Goal: Task Accomplishment & Management: Manage account settings

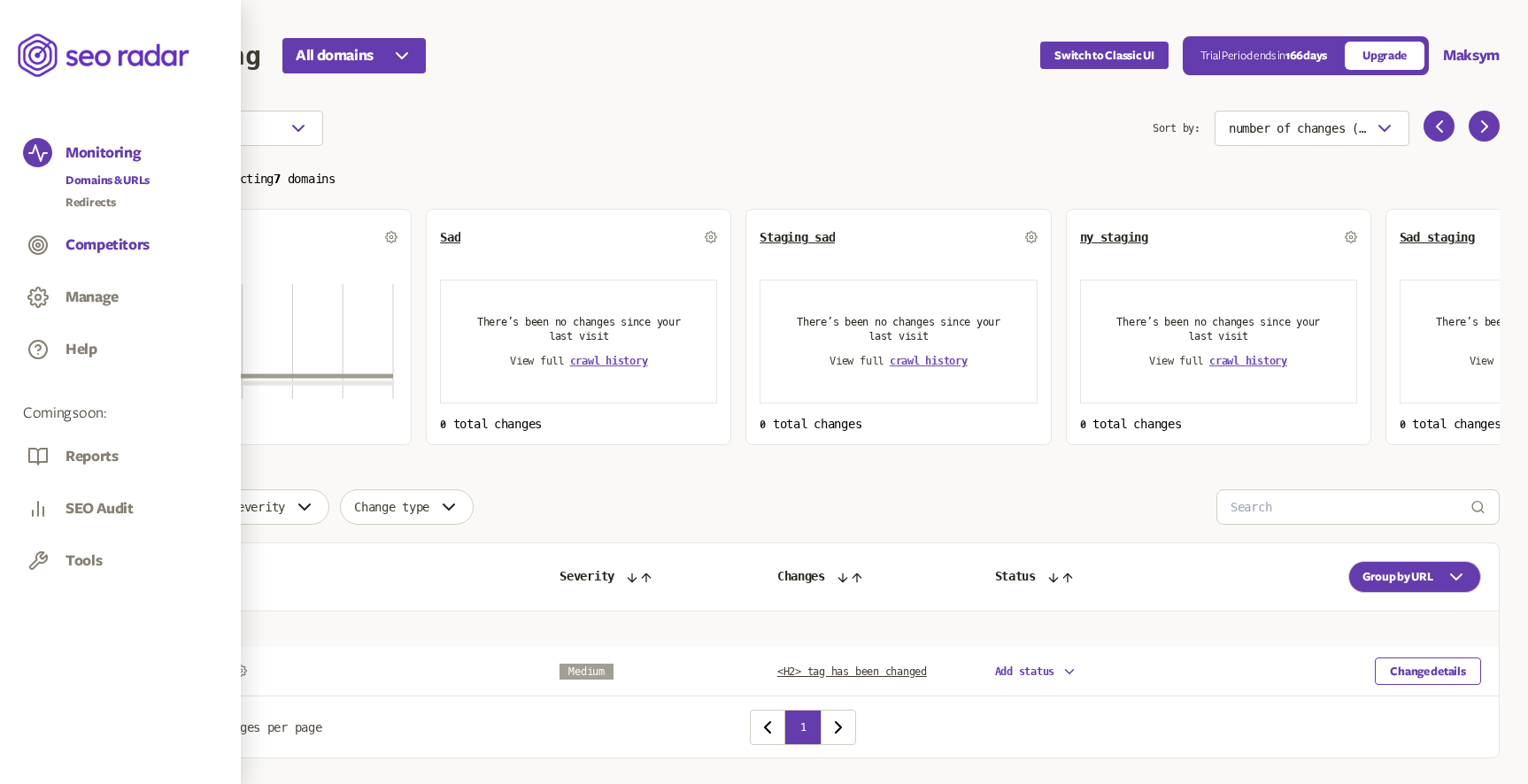
click at [100, 246] on button "Competitors" at bounding box center [107, 245] width 84 height 20
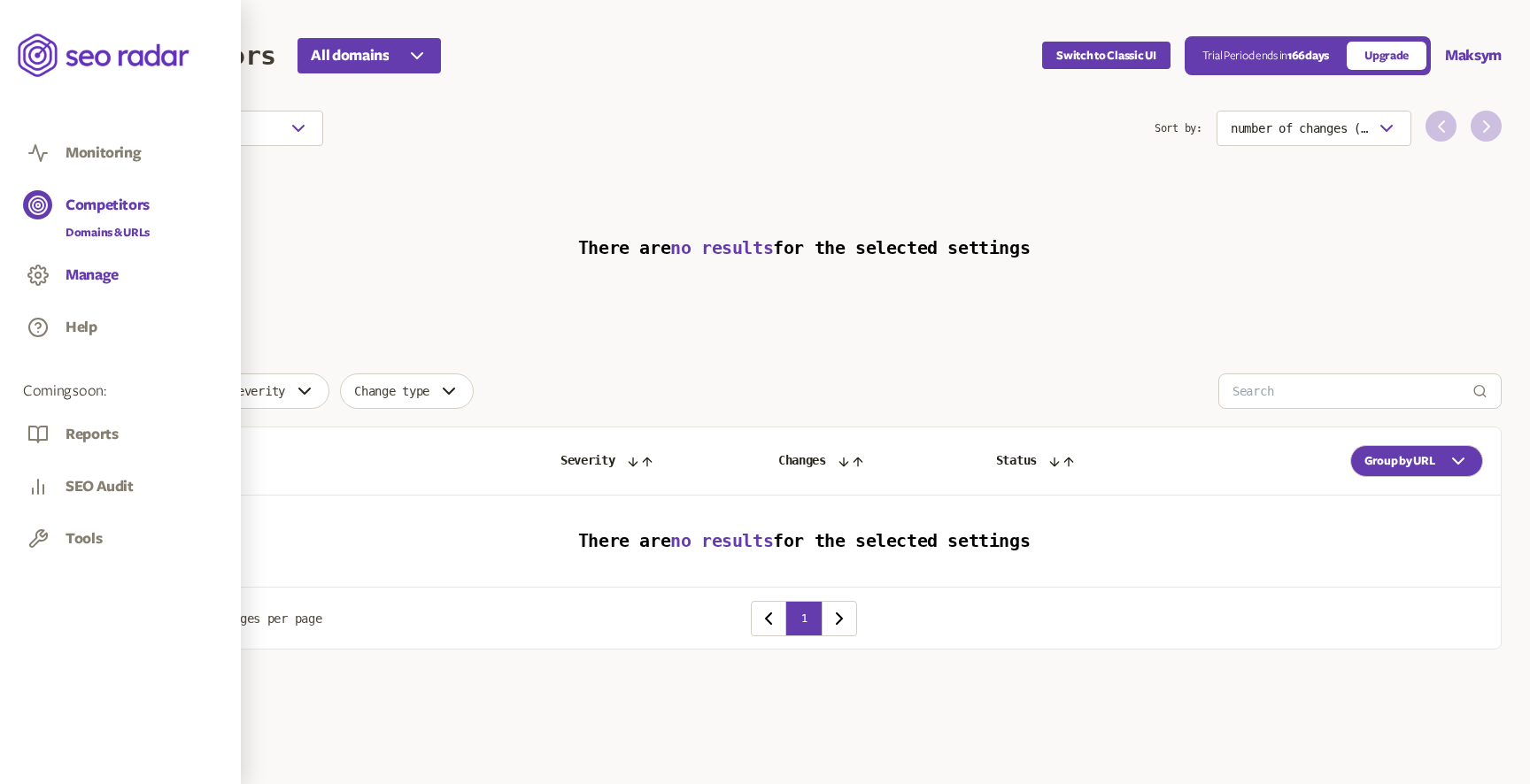
click at [80, 274] on button "Manage" at bounding box center [91, 275] width 53 height 20
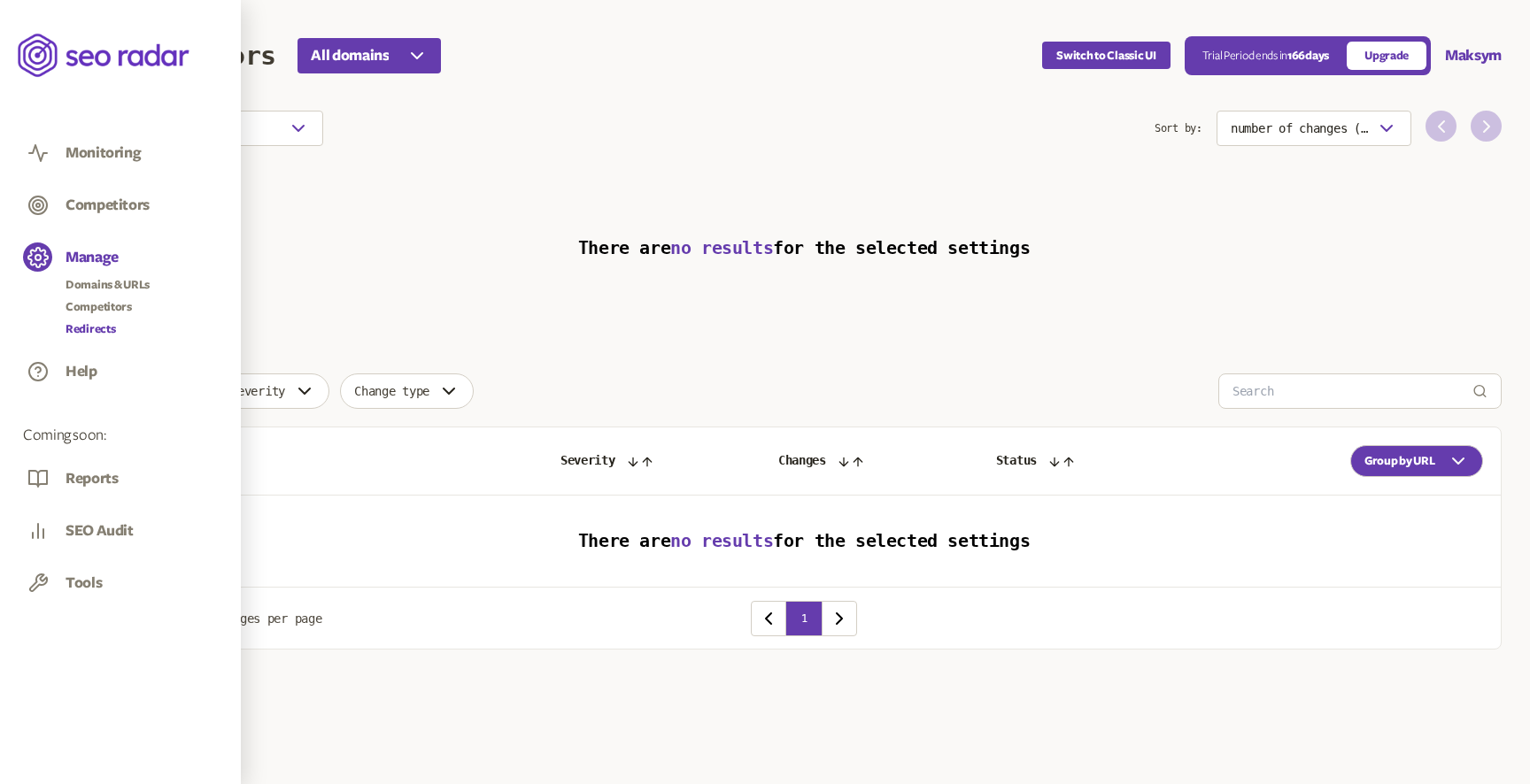
click at [100, 325] on link "Redirects" at bounding box center [107, 329] width 84 height 18
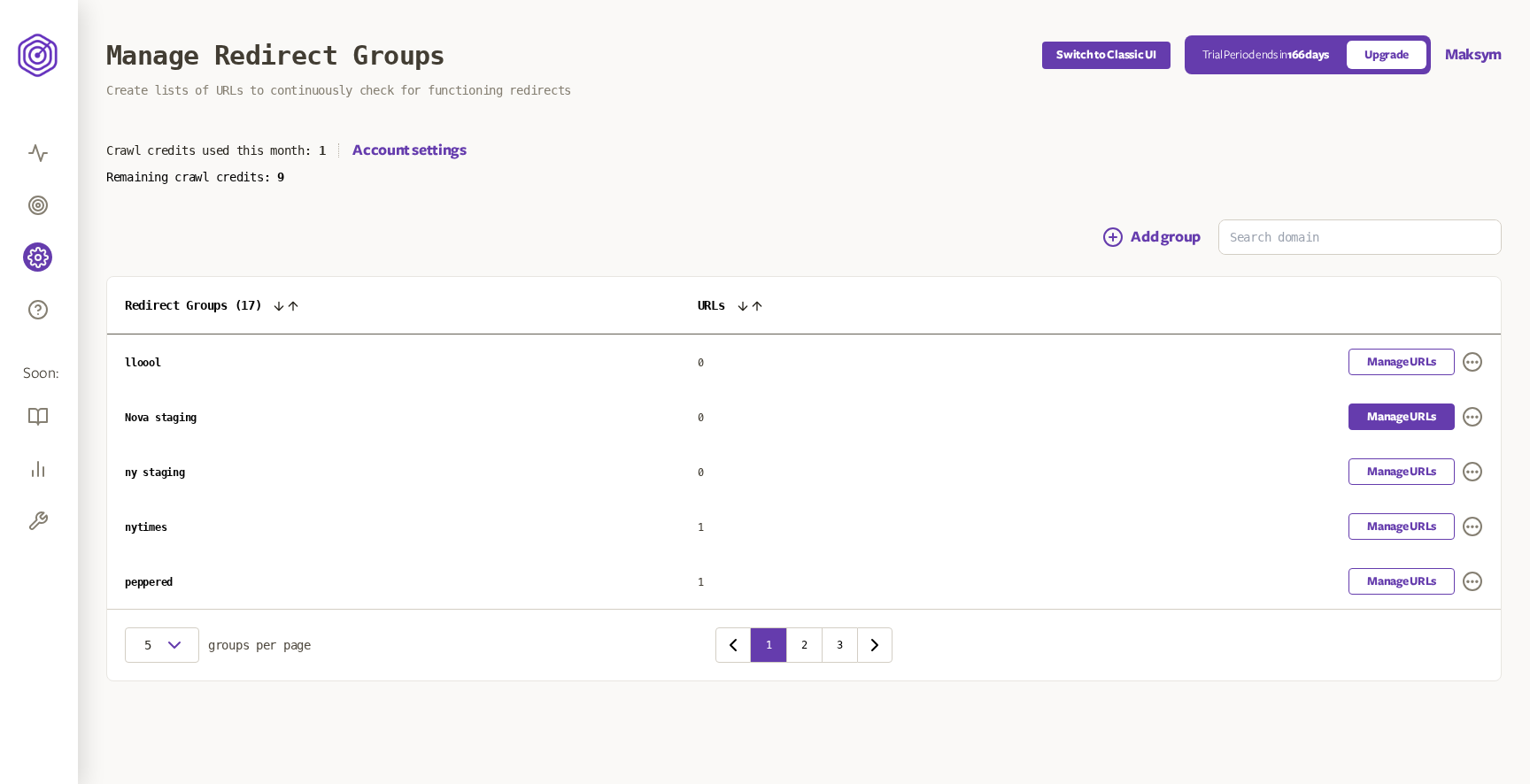
click at [1407, 414] on link "Manage URLs" at bounding box center [1401, 417] width 106 height 27
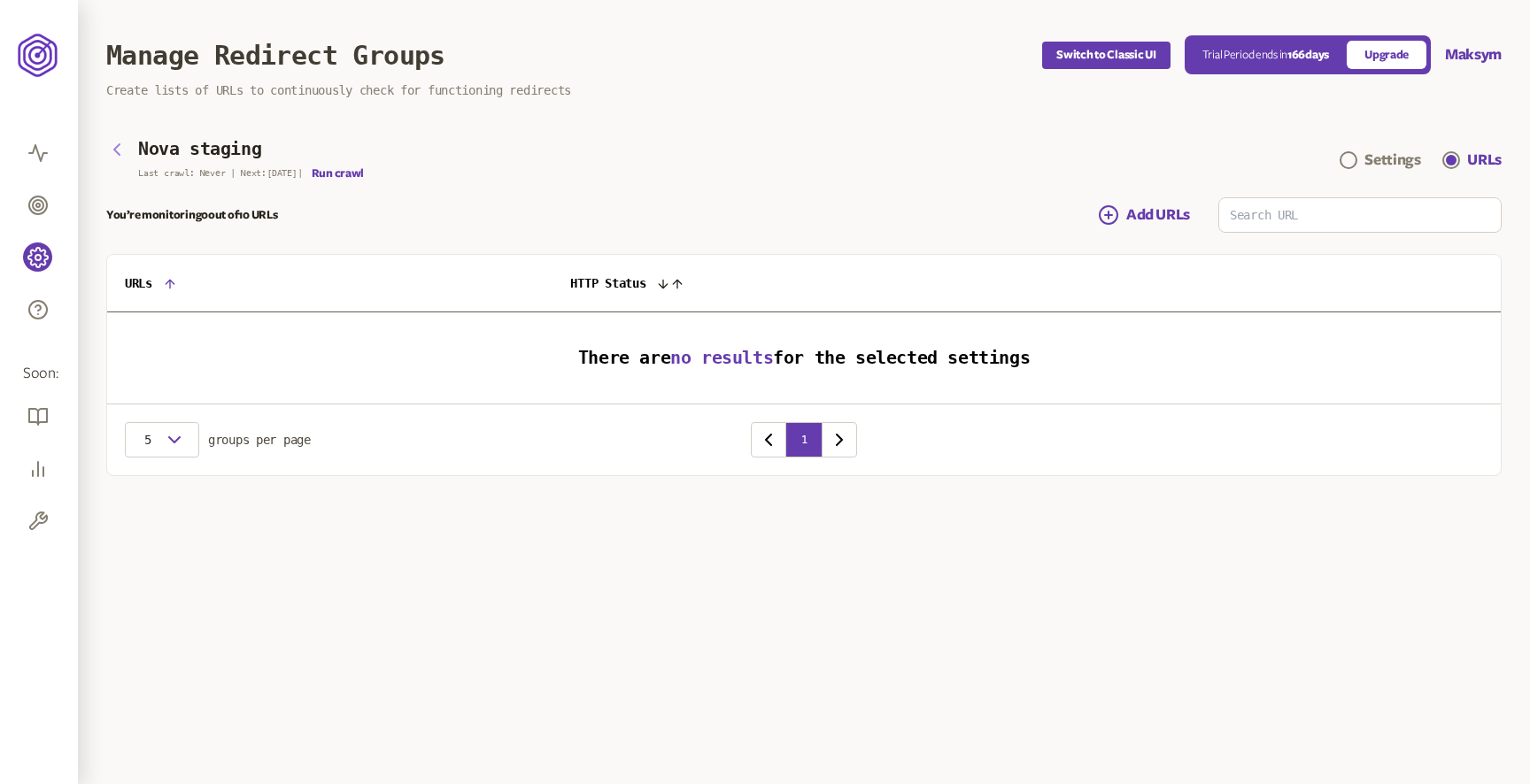
click at [127, 150] on icon "button" at bounding box center [117, 149] width 21 height 21
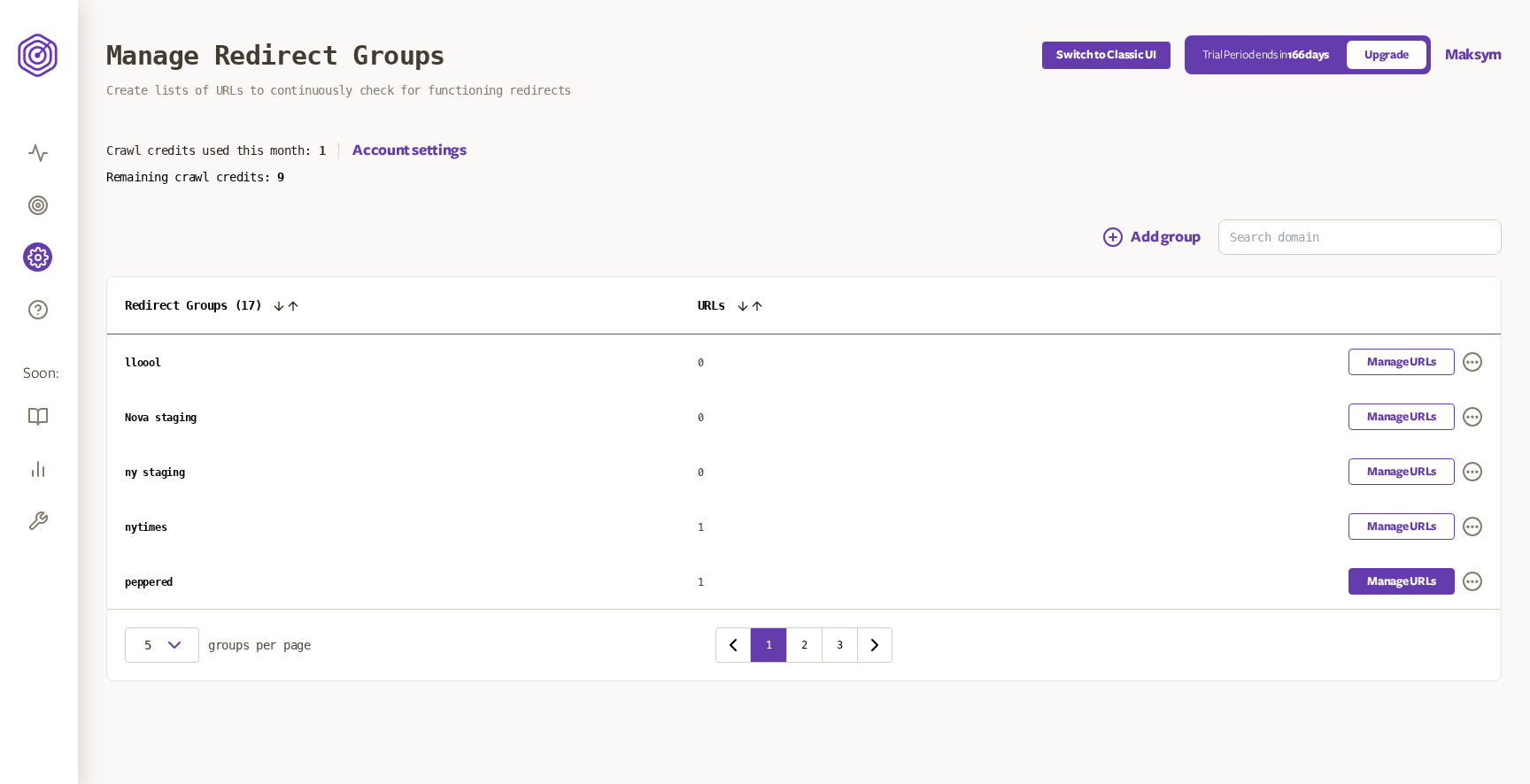
click at [1415, 580] on link "Manage URLs" at bounding box center [1401, 582] width 106 height 27
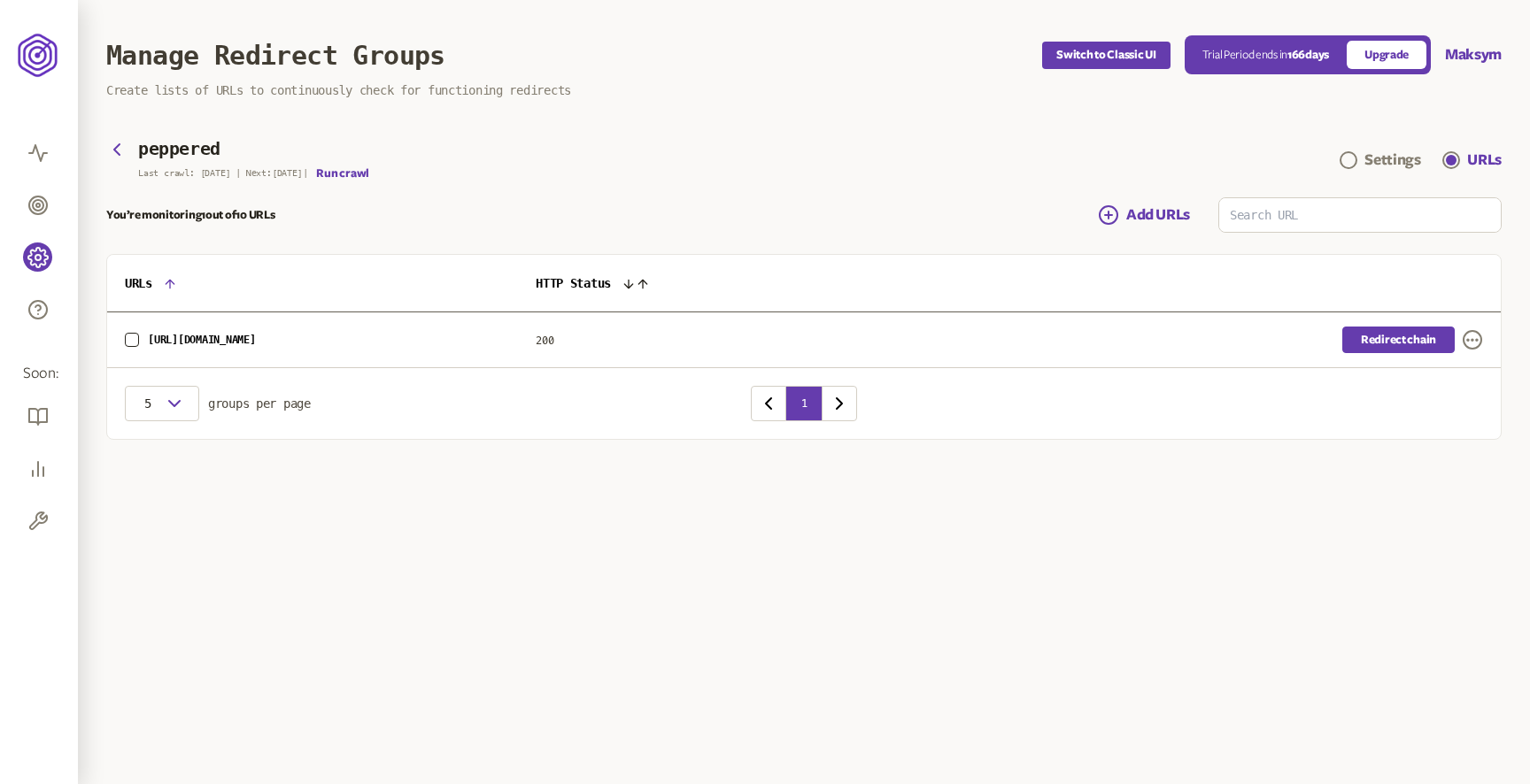
click at [1395, 340] on link "Redirect chain" at bounding box center [1399, 340] width 113 height 27
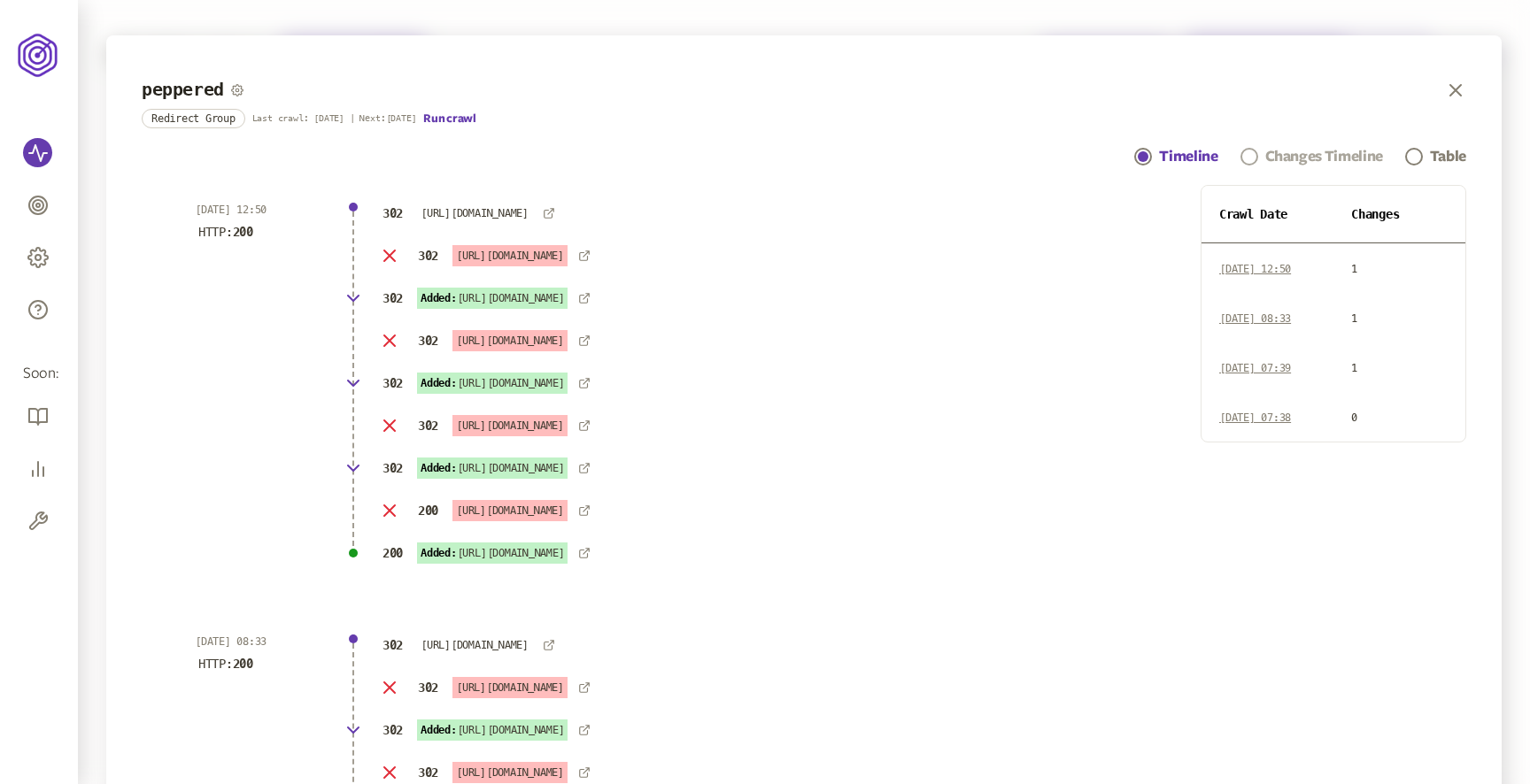
click at [1311, 148] on div "Changes Timeline" at bounding box center [1324, 156] width 118 height 21
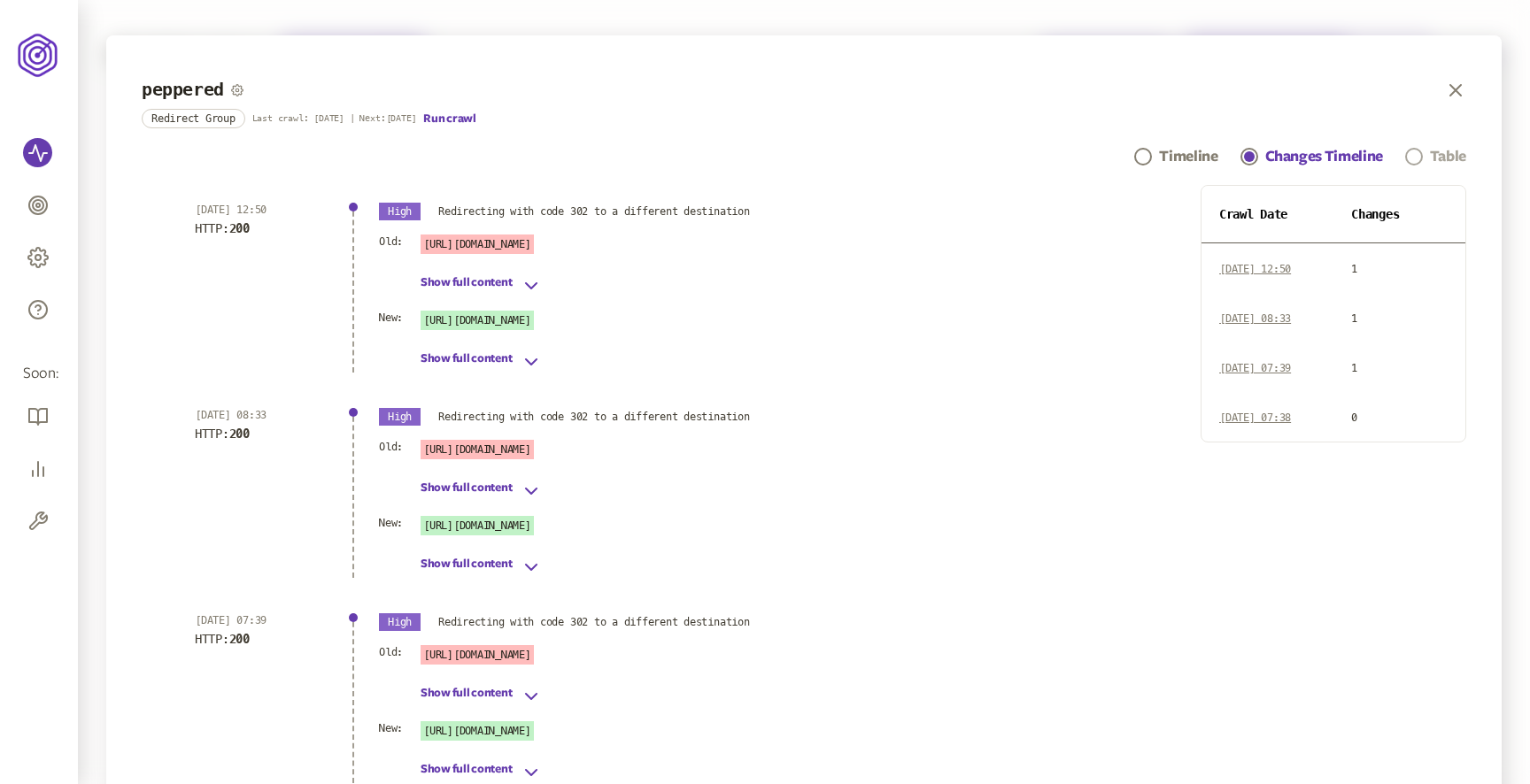
click at [1433, 150] on div "Table" at bounding box center [1448, 156] width 37 height 21
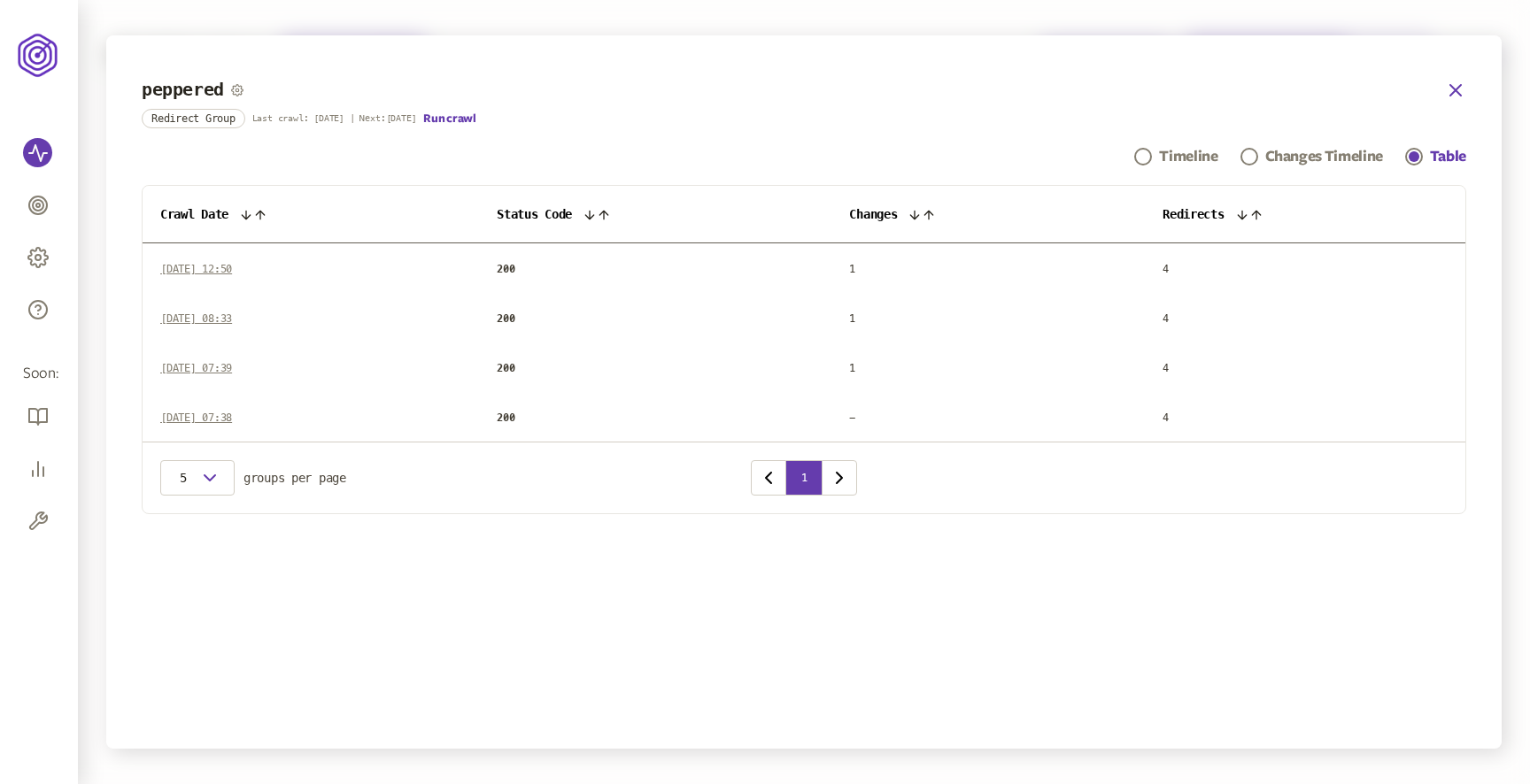
click at [1450, 91] on icon "button" at bounding box center [1456, 90] width 21 height 21
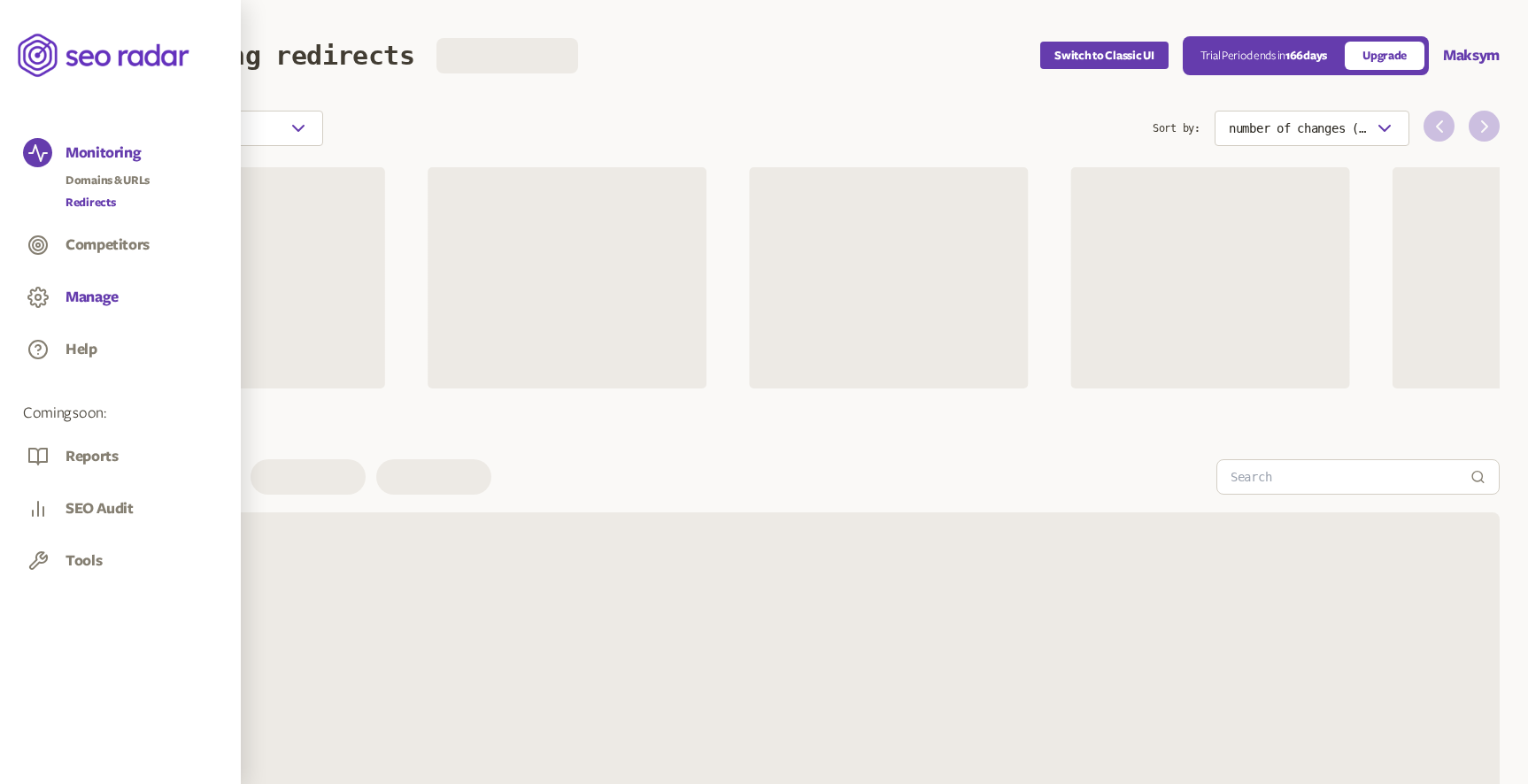
click at [84, 296] on button "Manage" at bounding box center [91, 298] width 53 height 20
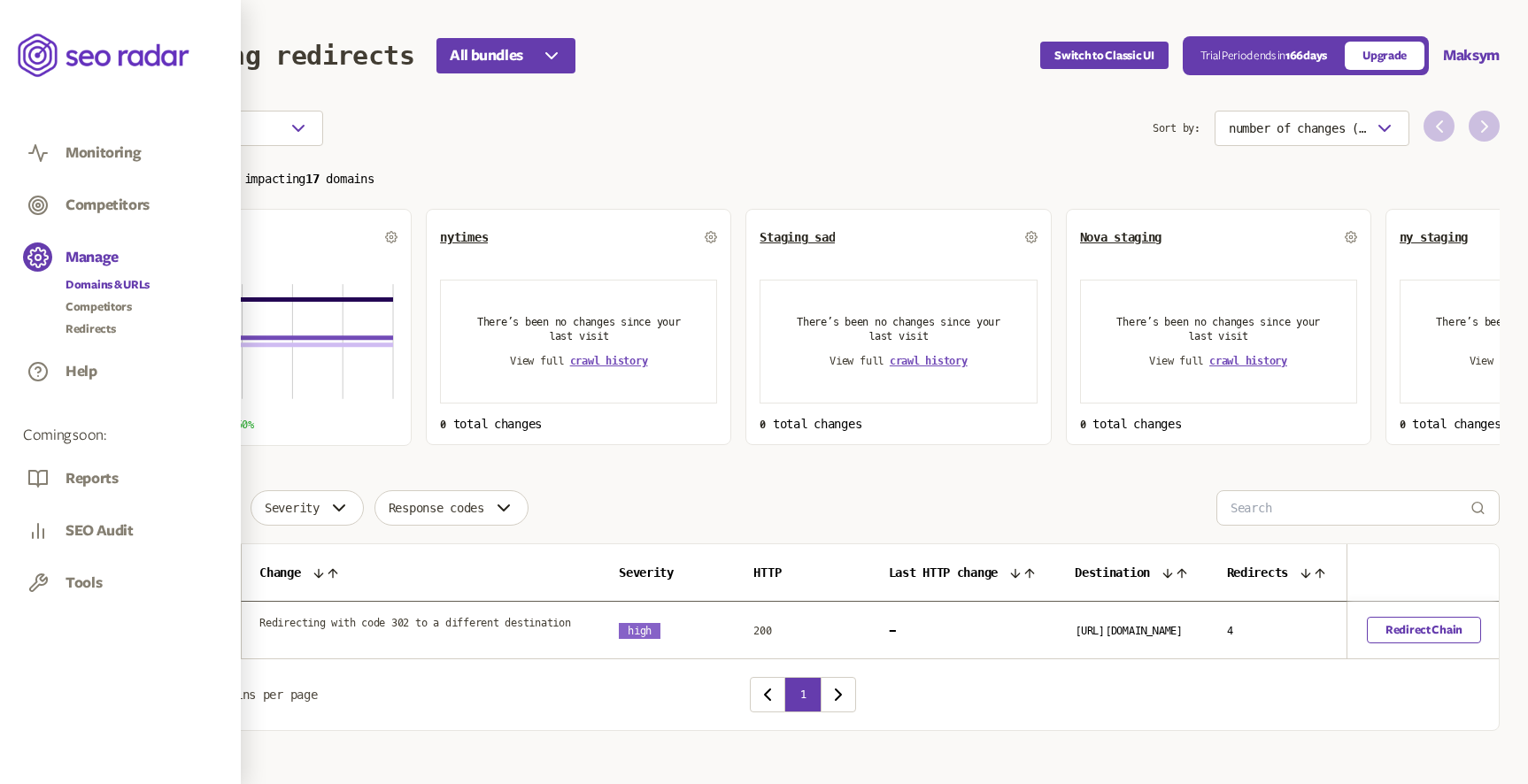
click at [106, 286] on link "Domains & URLs" at bounding box center [107, 285] width 84 height 18
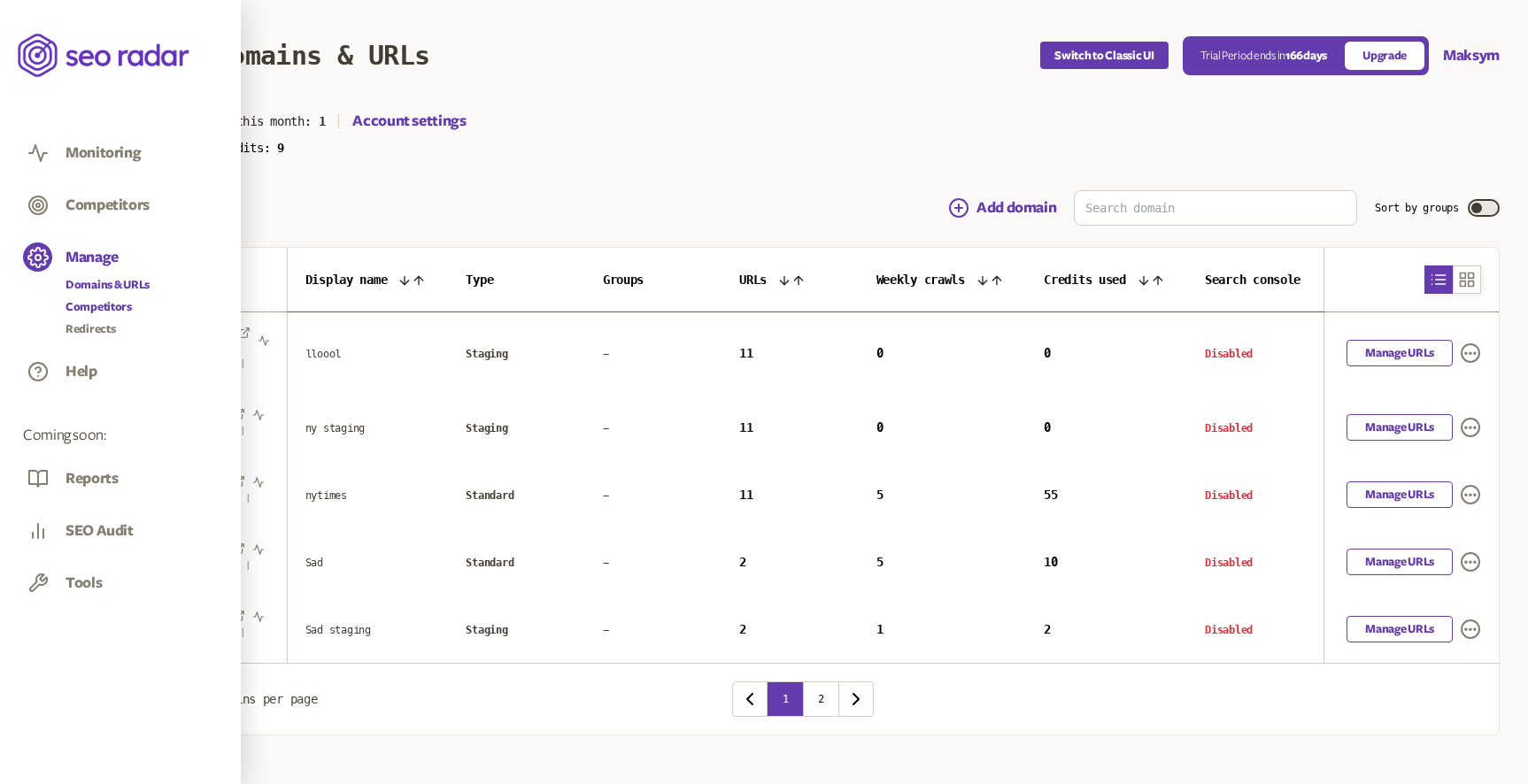
click at [86, 308] on link "Competitors" at bounding box center [107, 308] width 84 height 18
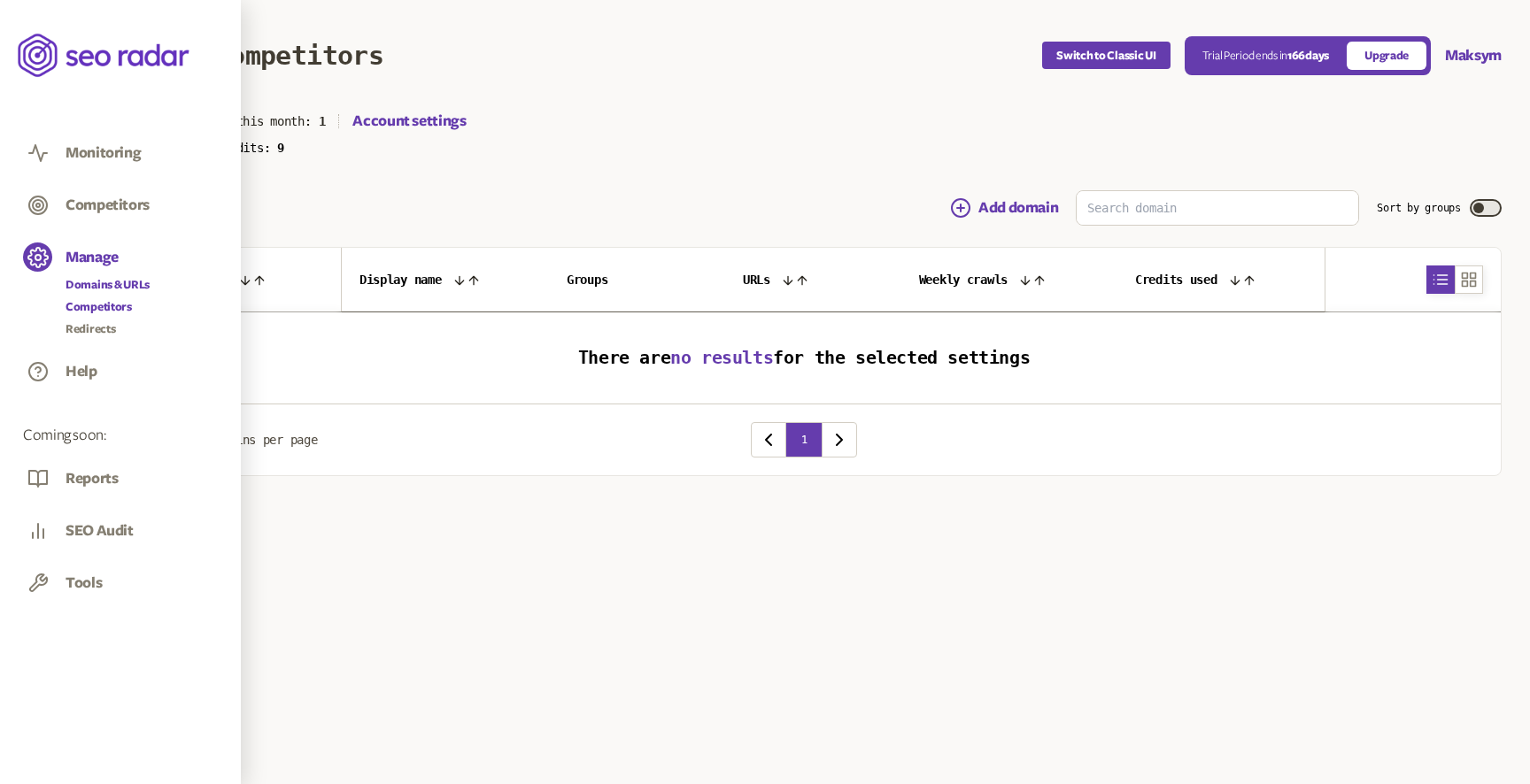
click at [135, 284] on link "Domains & URLs" at bounding box center [107, 285] width 84 height 18
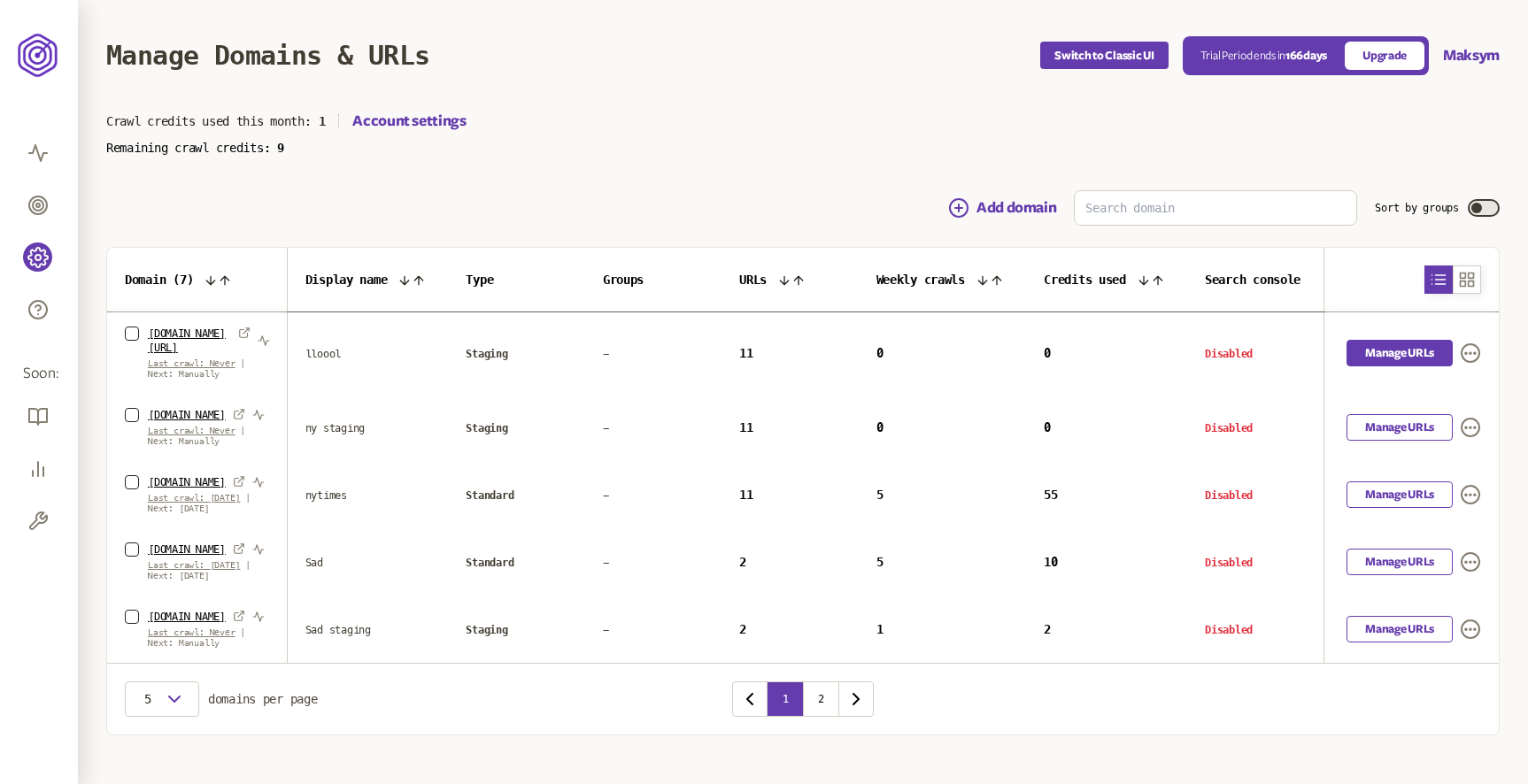
click at [1374, 343] on link "Manage URLs" at bounding box center [1399, 353] width 106 height 27
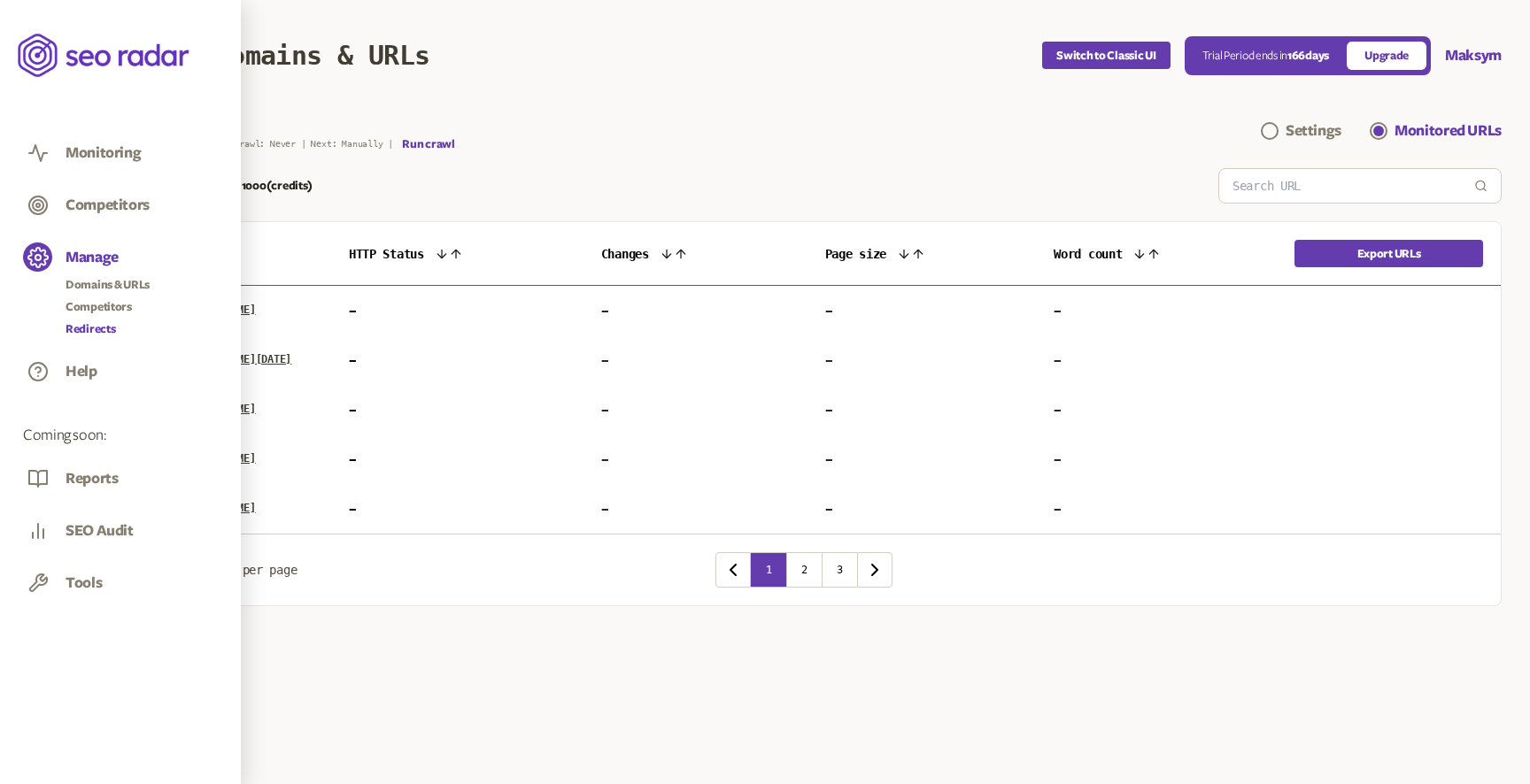
click at [97, 335] on link "Redirects" at bounding box center [107, 329] width 84 height 18
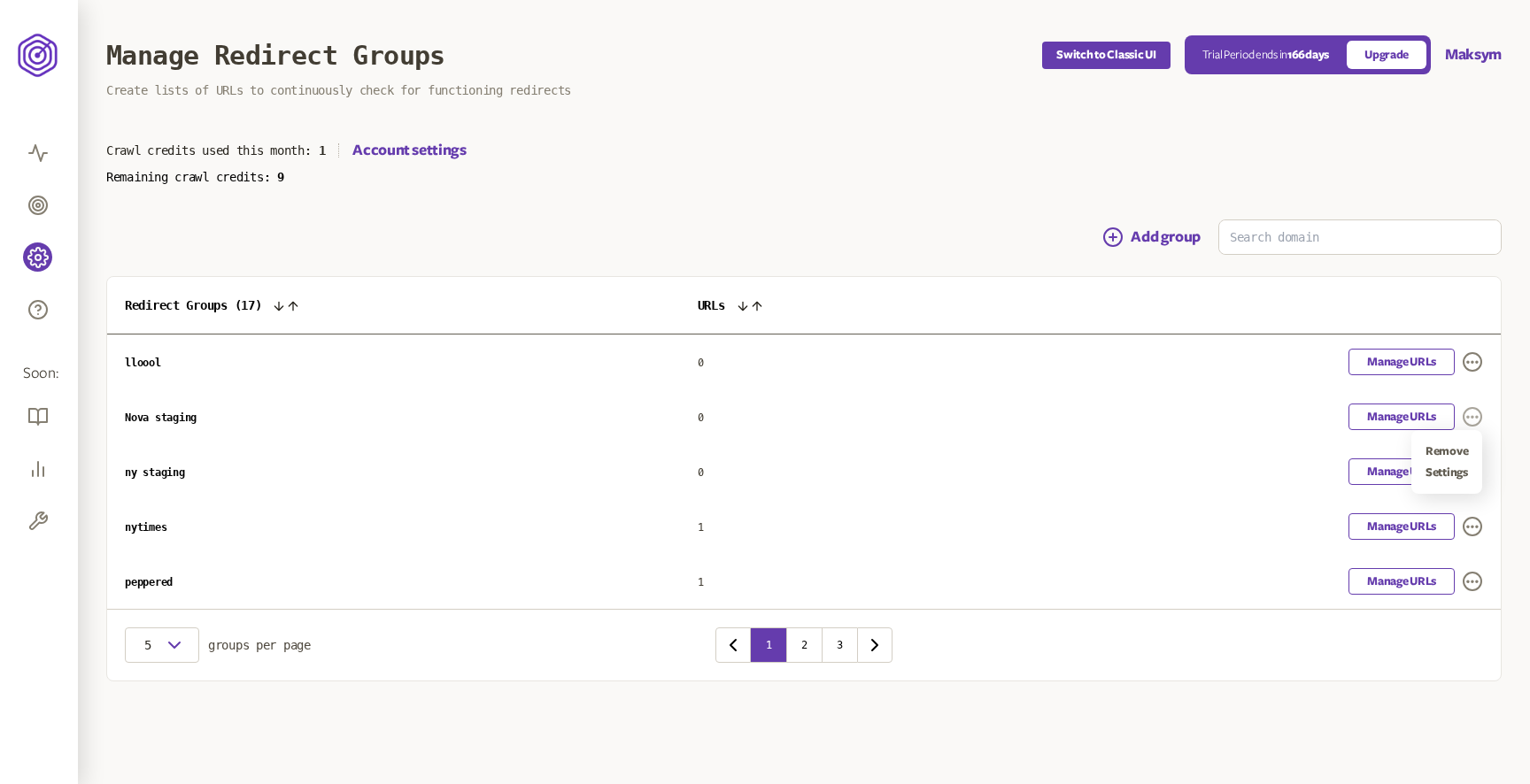
click at [1479, 416] on icon "button" at bounding box center [1473, 417] width 21 height 21
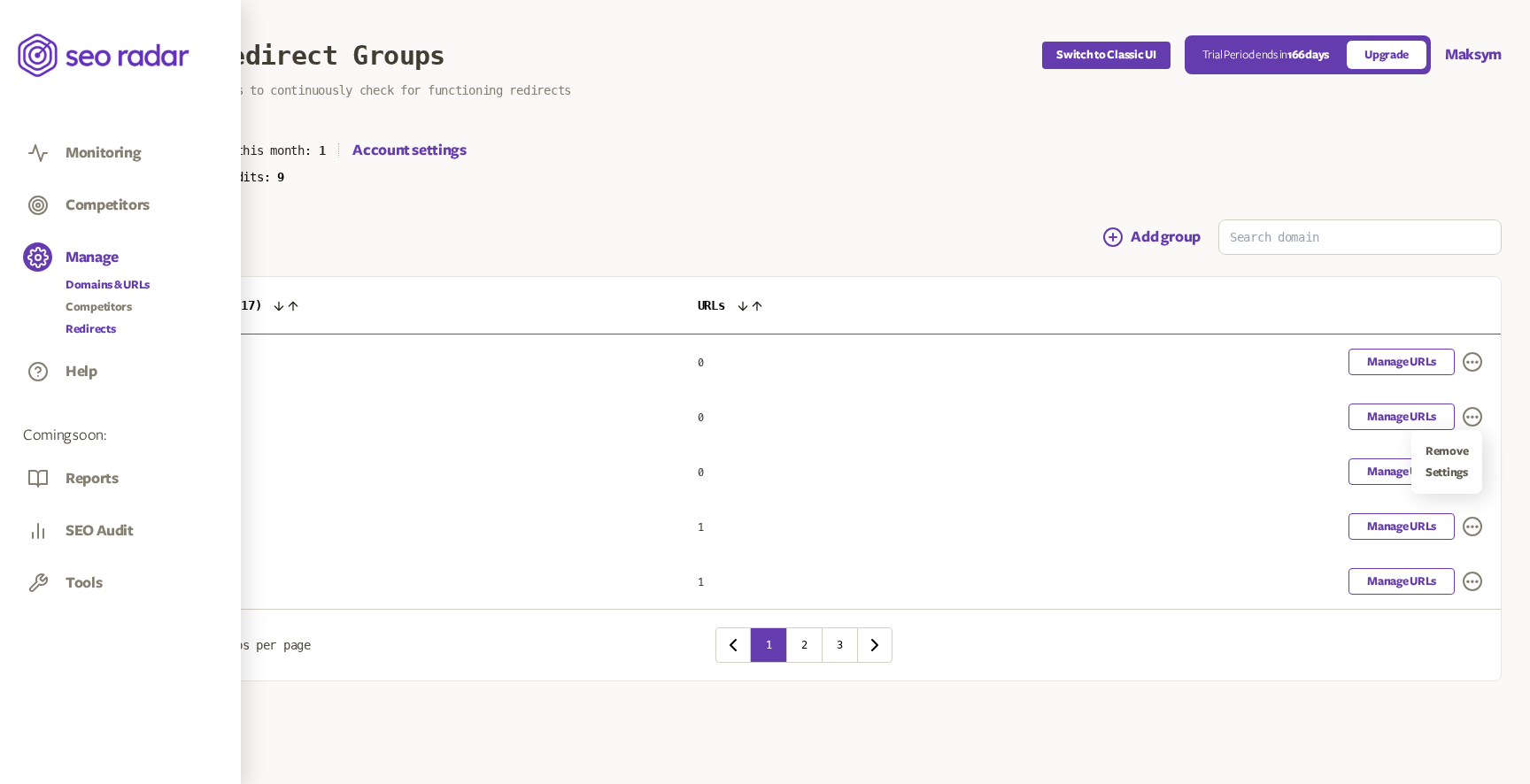
click at [100, 286] on link "Domains & URLs" at bounding box center [107, 285] width 84 height 18
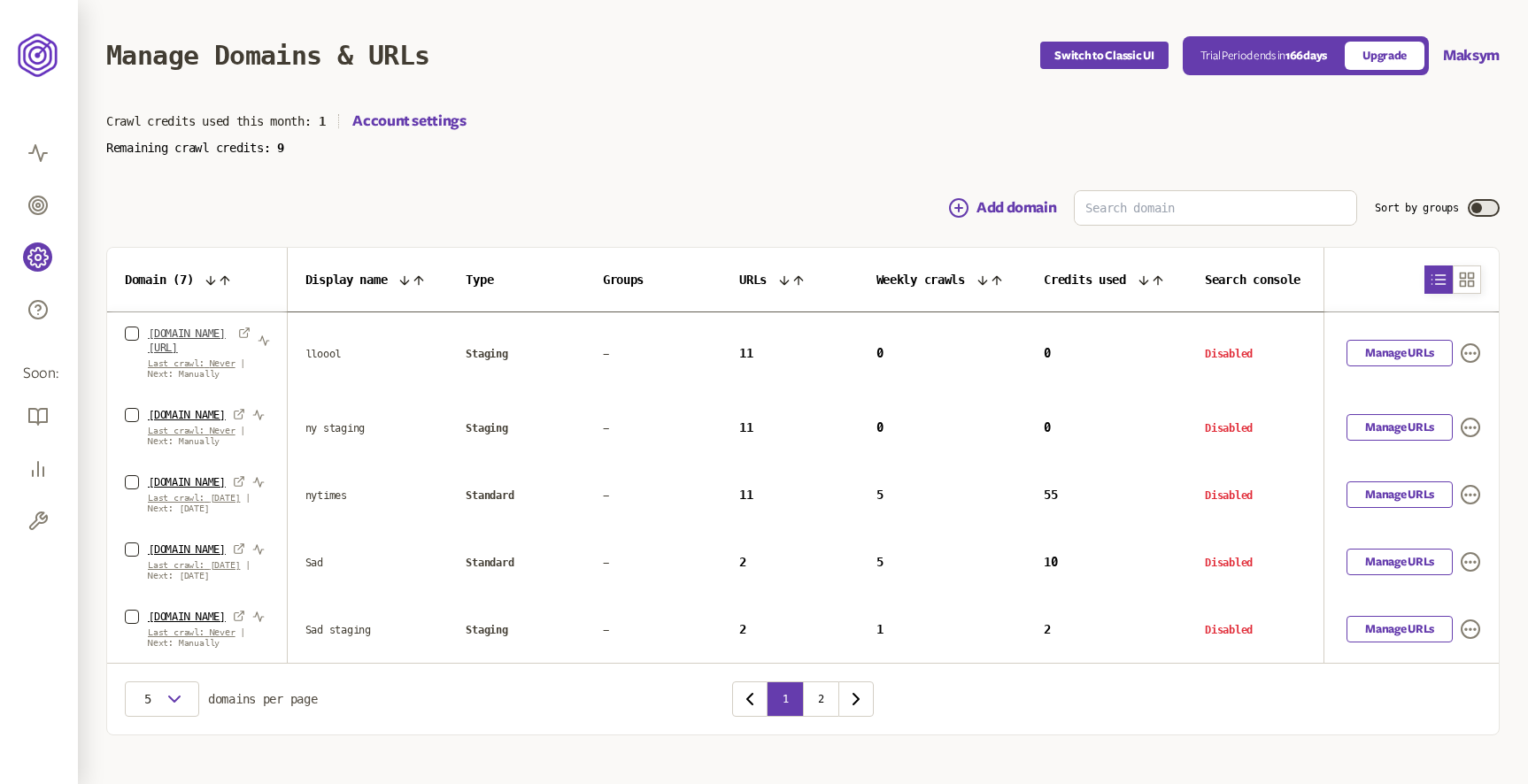
click at [198, 331] on link "[DOMAIN_NAME][URL]" at bounding box center [189, 341] width 83 height 29
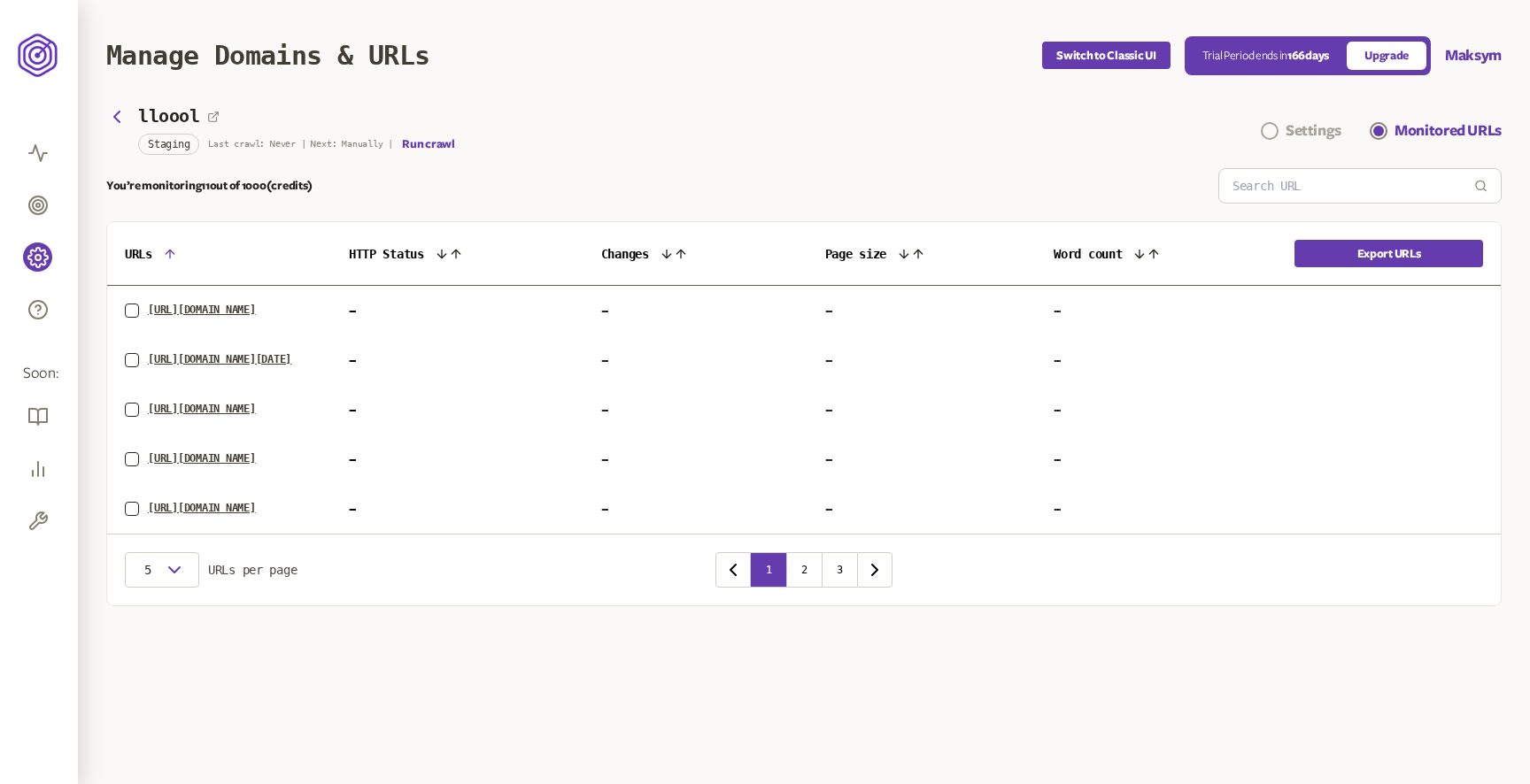
click at [1323, 131] on div "Settings" at bounding box center [1314, 131] width 55 height 21
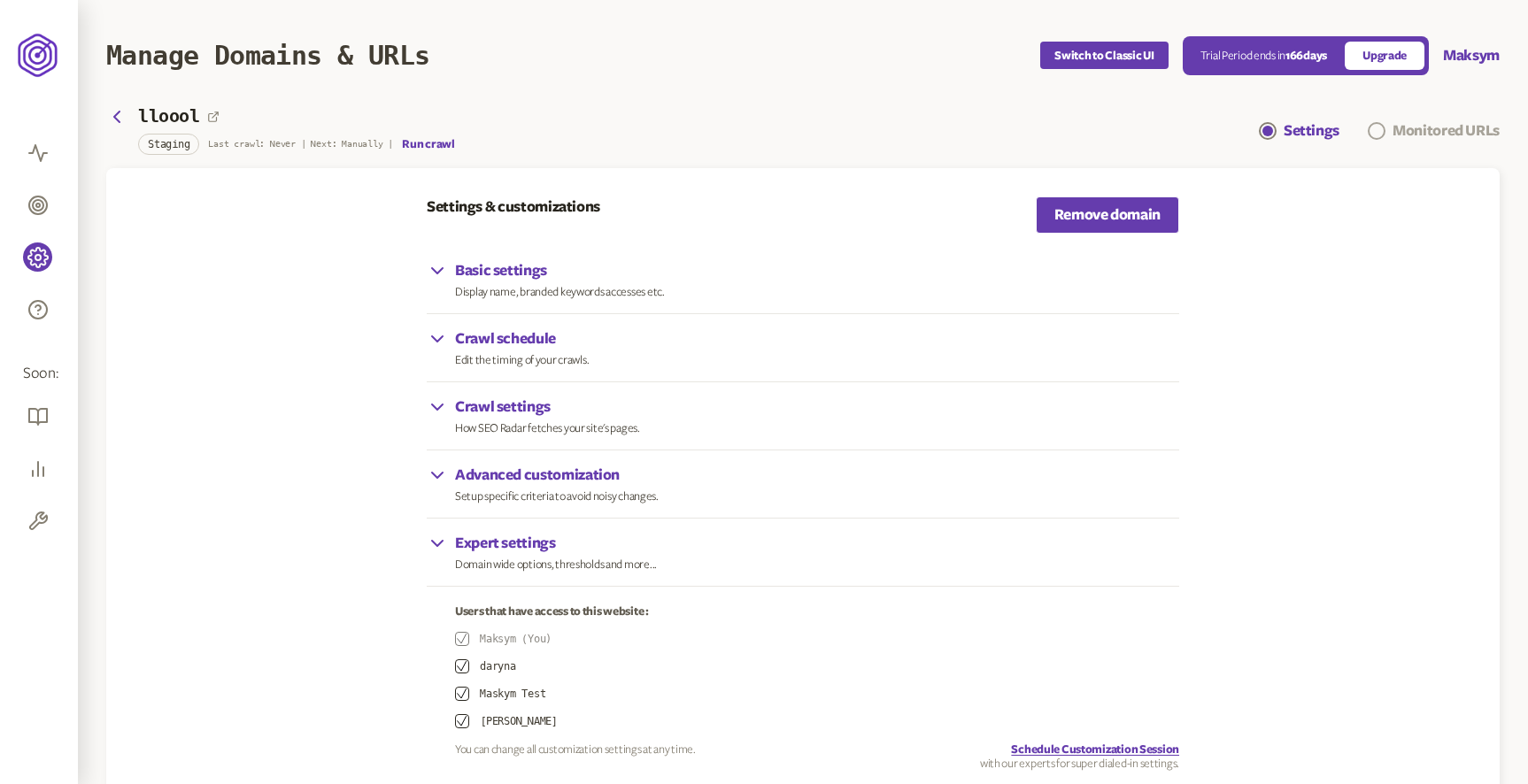
click at [1423, 127] on div "Monitored URLs" at bounding box center [1447, 131] width 107 height 21
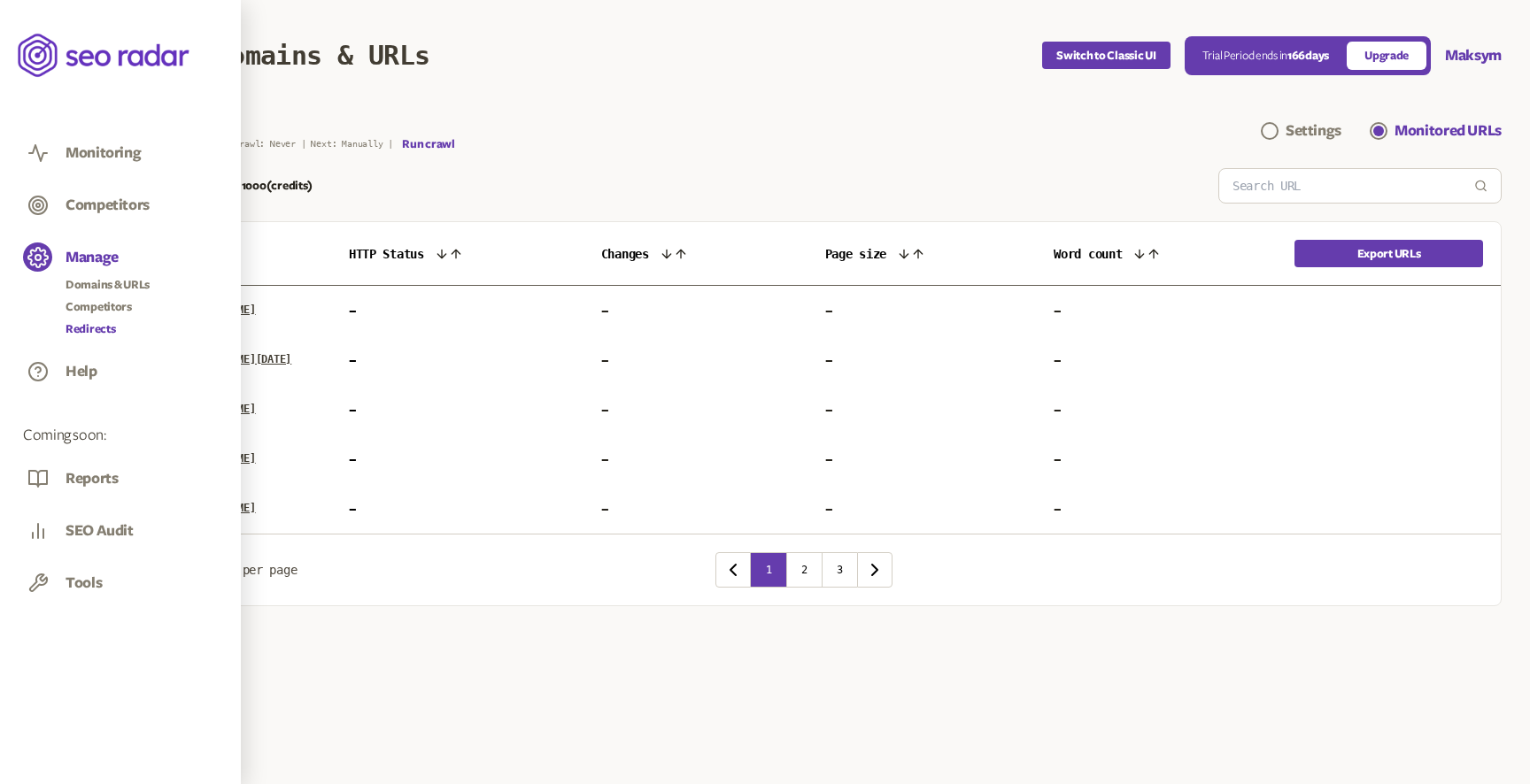
click at [97, 327] on link "Redirects" at bounding box center [107, 329] width 84 height 18
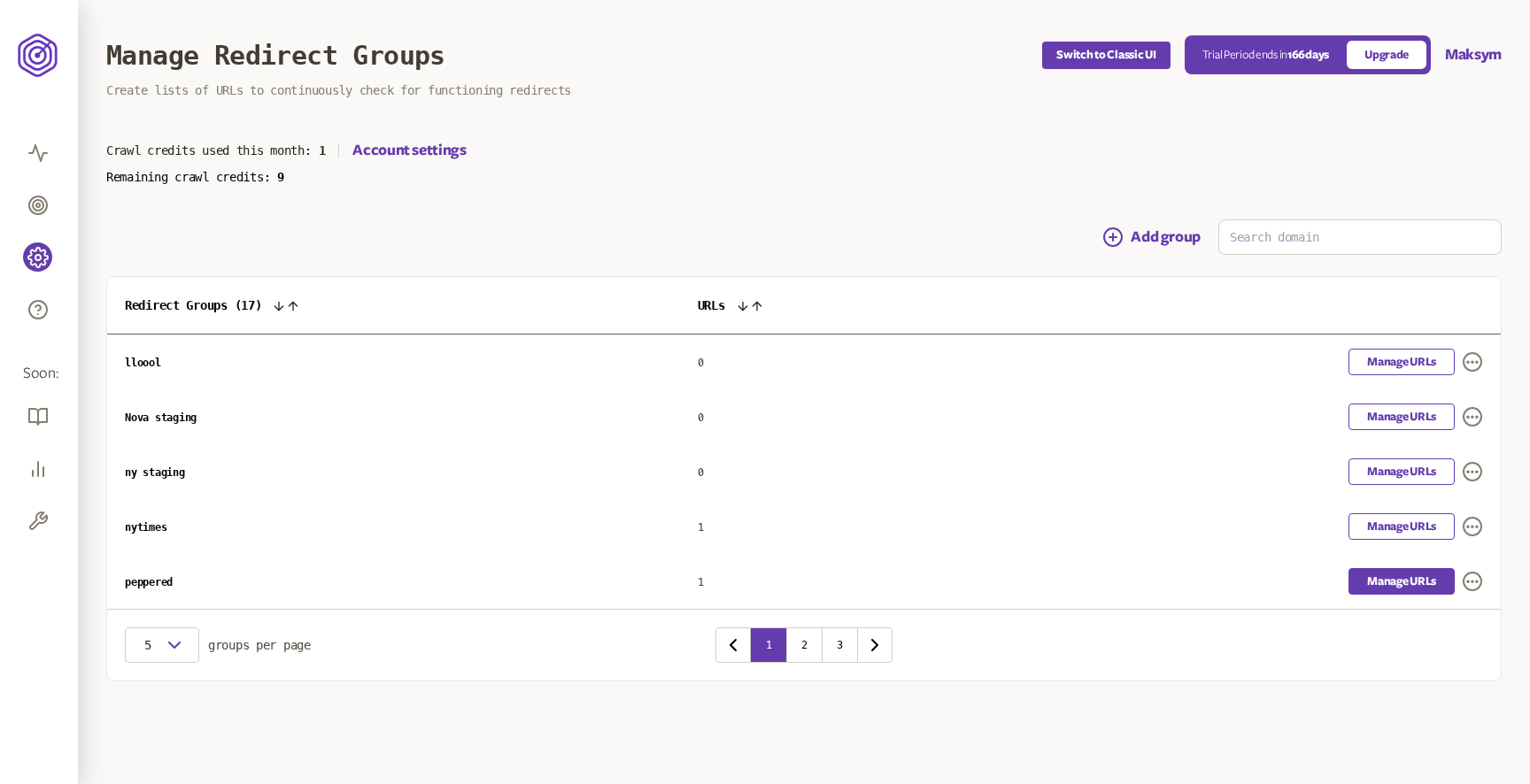
click at [1398, 580] on link "Manage URLs" at bounding box center [1401, 582] width 106 height 27
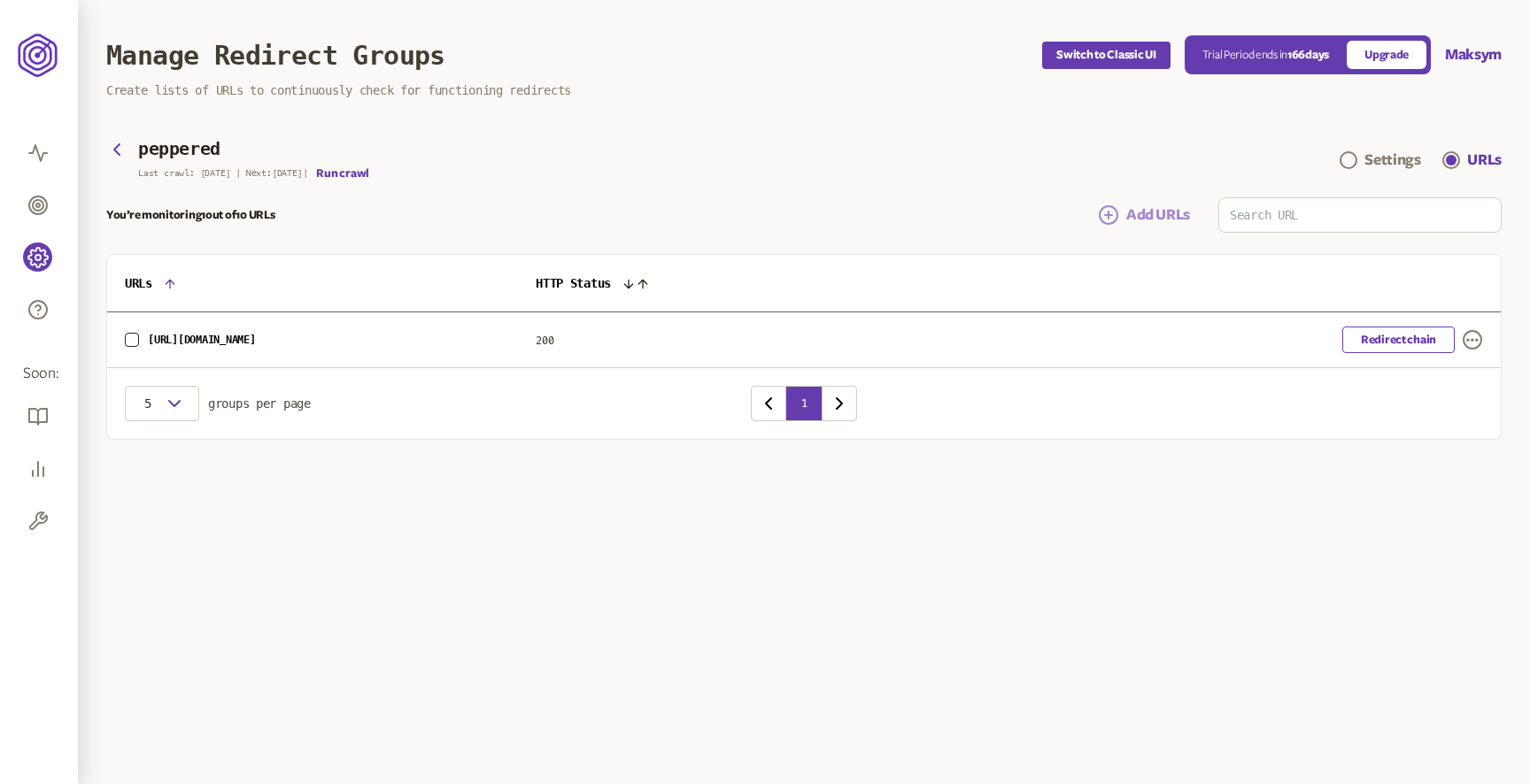
click at [1154, 217] on span "Add URLs" at bounding box center [1158, 215] width 63 height 21
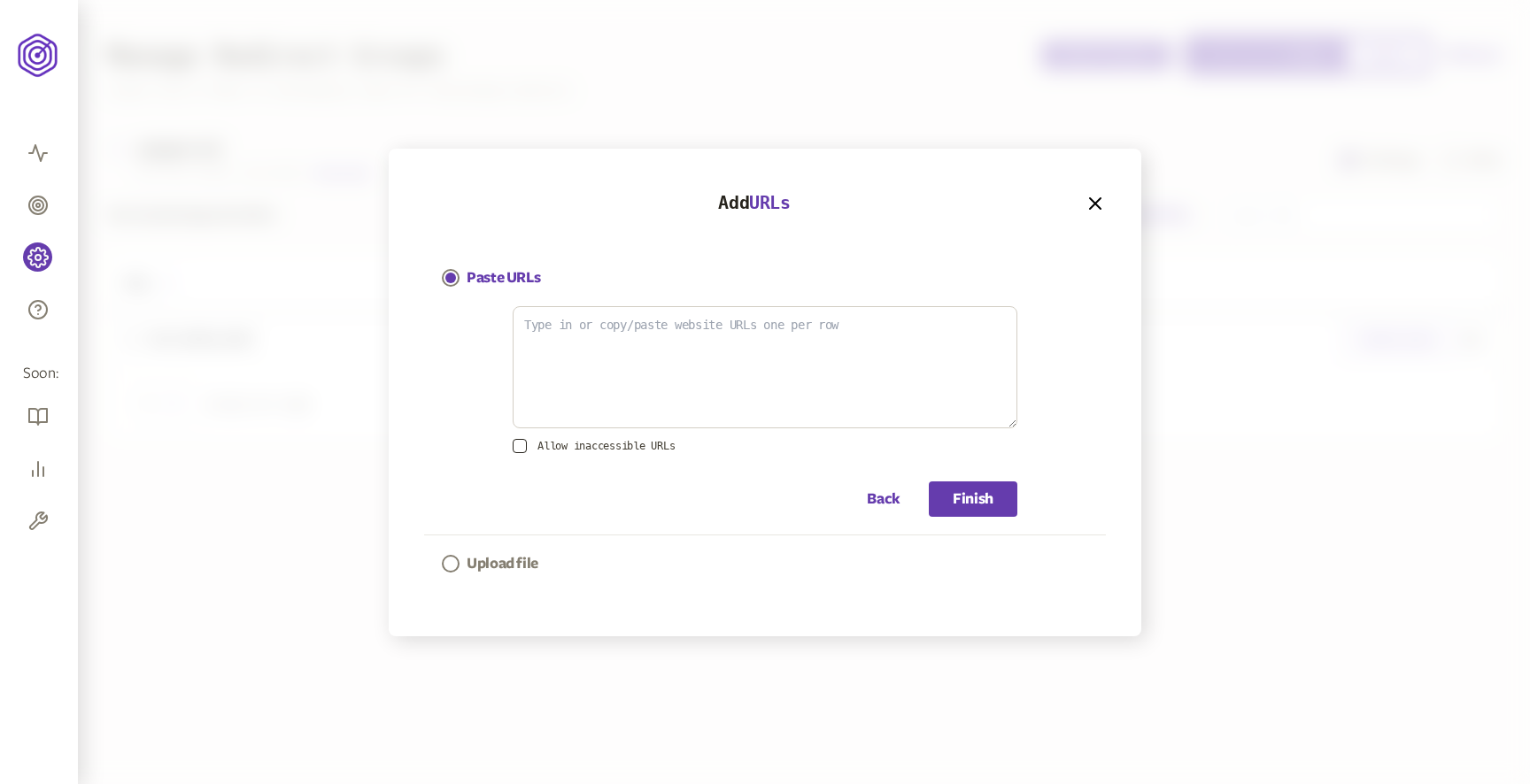
drag, startPoint x: 514, startPoint y: 563, endPoint x: 587, endPoint y: 558, distance: 73.2
click at [513, 563] on p "Upload file" at bounding box center [503, 564] width 72 height 21
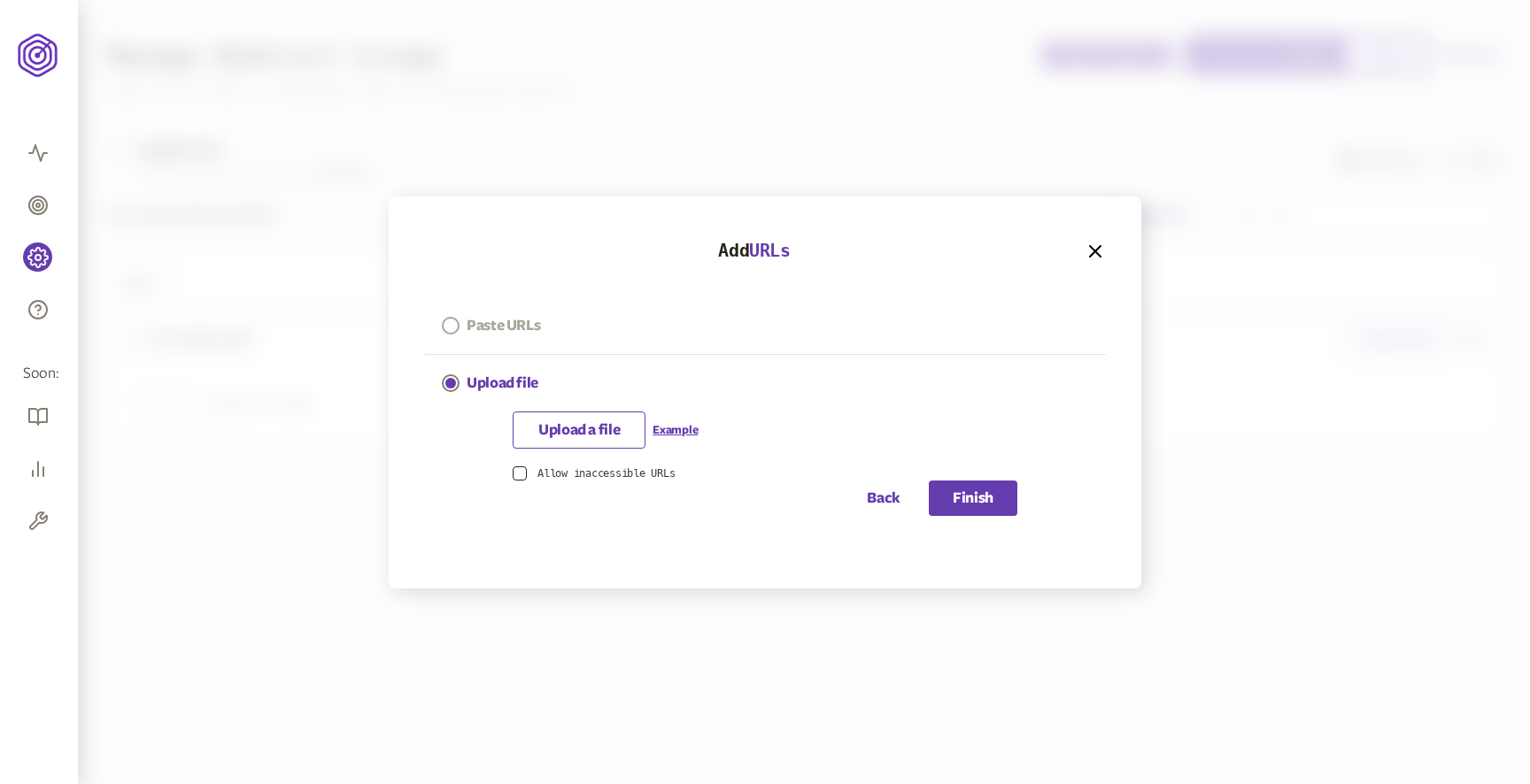
click at [506, 324] on p "Paste URLs" at bounding box center [503, 326] width 73 height 21
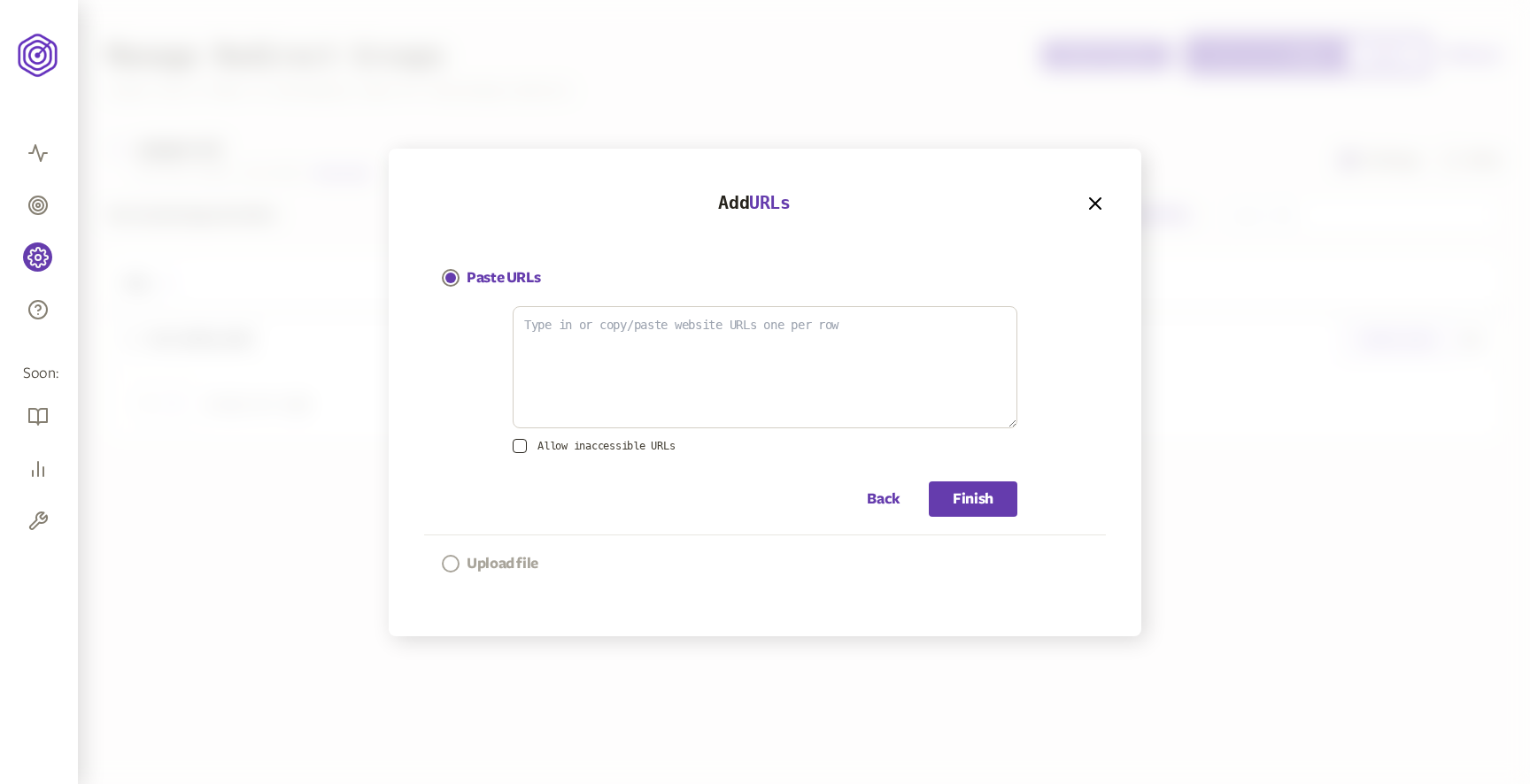
click at [504, 554] on p "Upload file" at bounding box center [503, 564] width 72 height 21
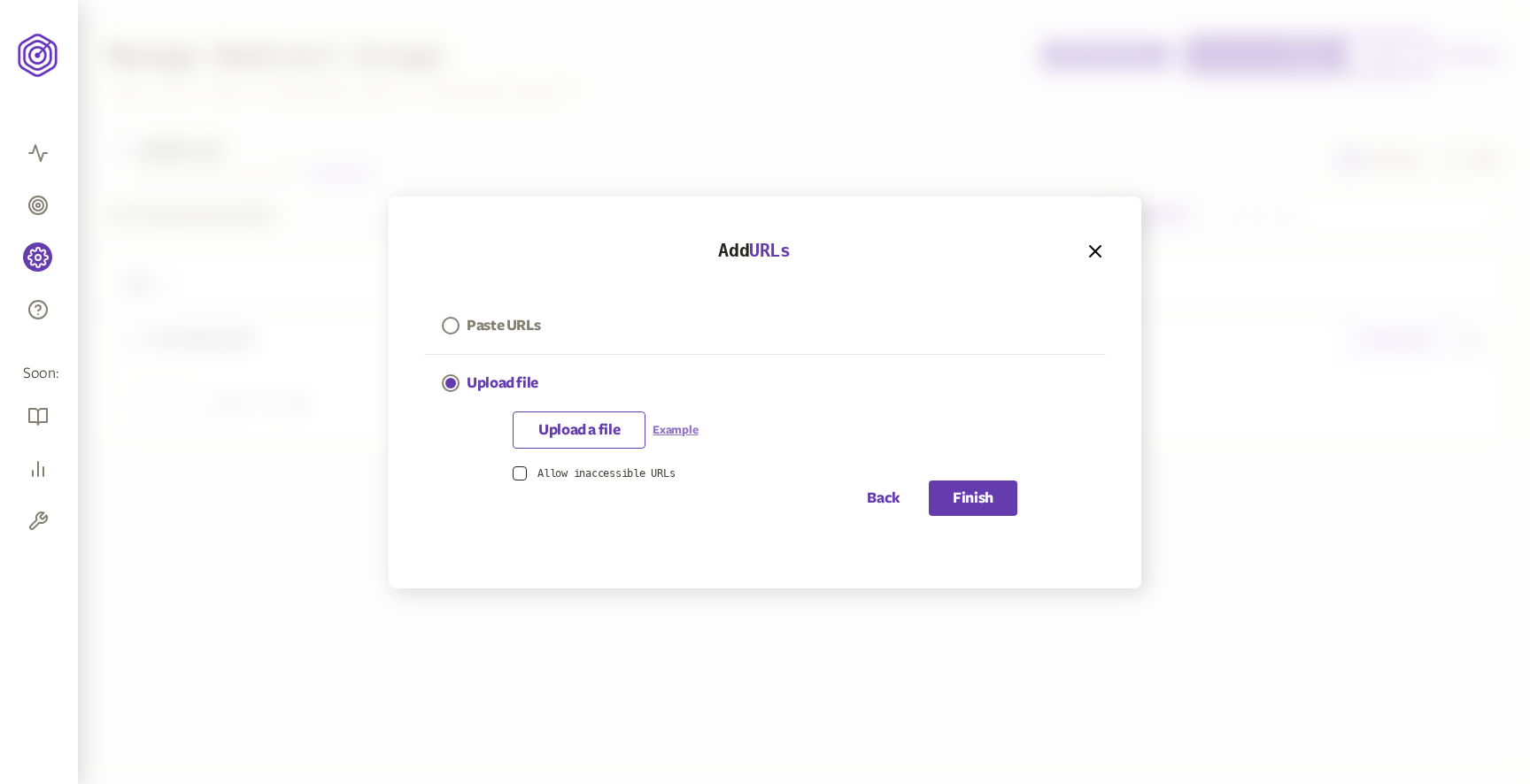
click at [680, 430] on link "Example" at bounding box center [675, 430] width 46 height 14
click at [519, 473] on button "button" at bounding box center [520, 474] width 14 height 14
click at [516, 468] on icon "button" at bounding box center [520, 474] width 11 height 11
click at [1103, 253] on icon "button" at bounding box center [1095, 251] width 21 height 21
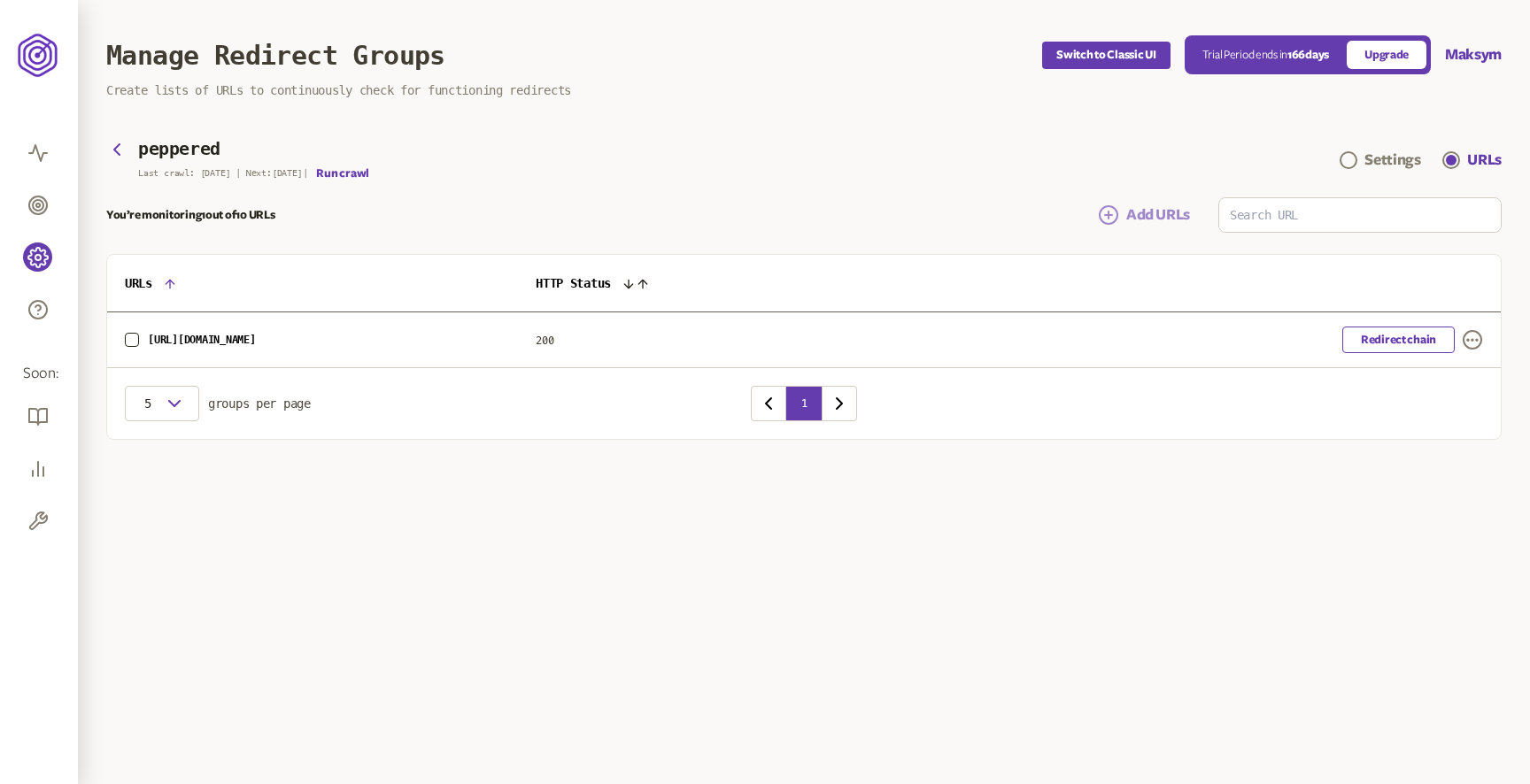
click at [1170, 220] on span "Add URLs" at bounding box center [1158, 215] width 63 height 21
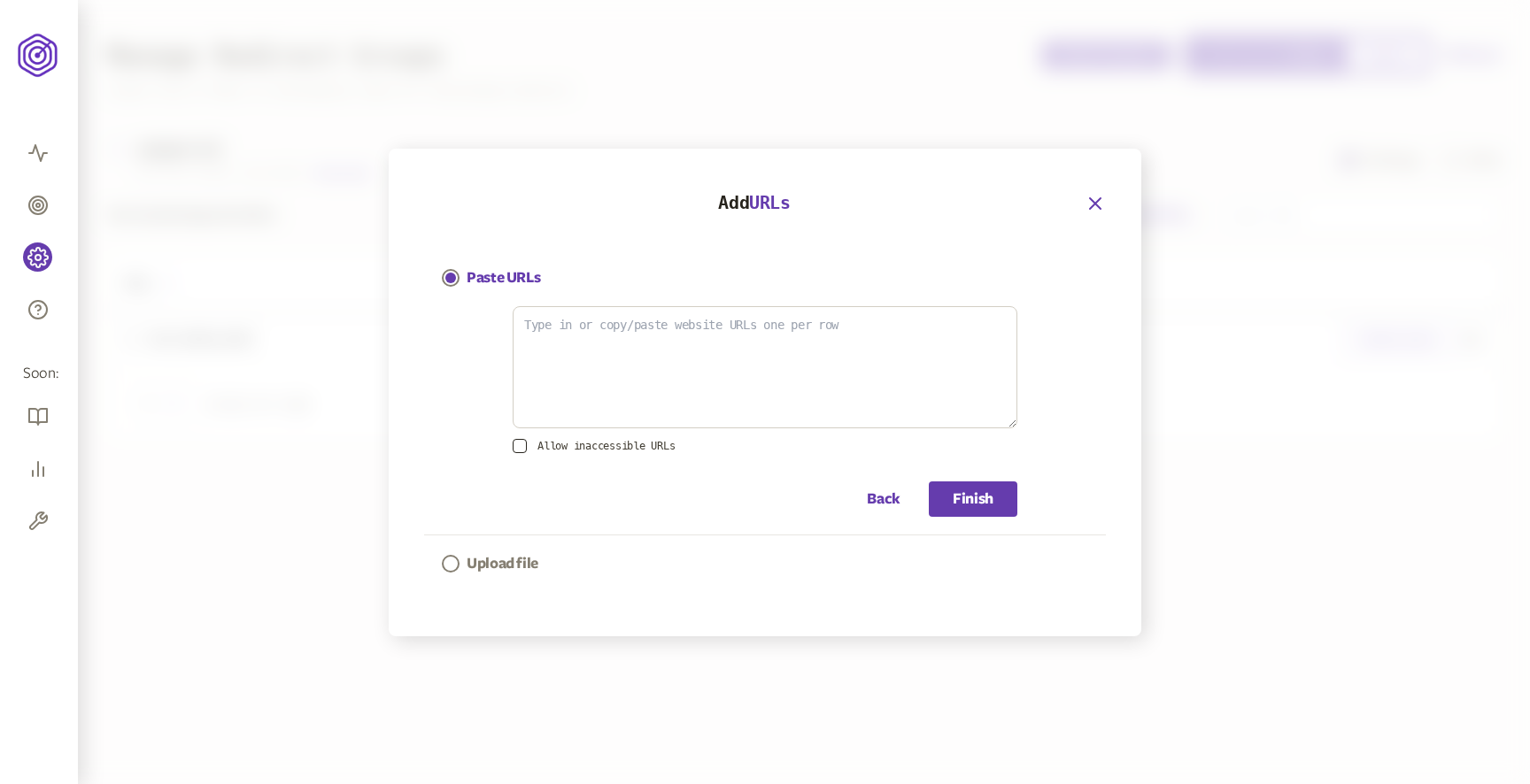
click at [1094, 199] on icon "button" at bounding box center [1095, 204] width 21 height 21
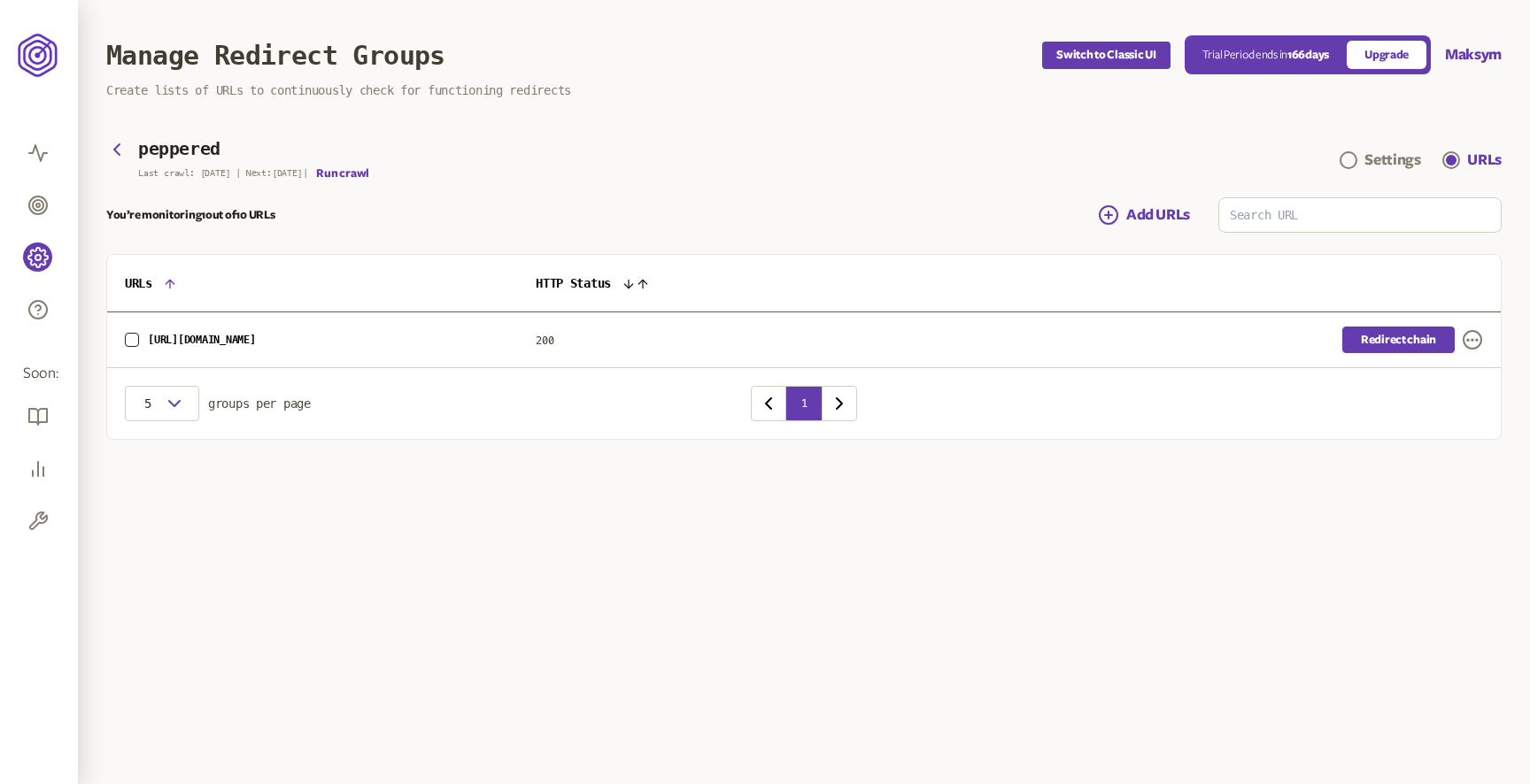
click at [1388, 337] on link "Redirect chain" at bounding box center [1399, 340] width 113 height 27
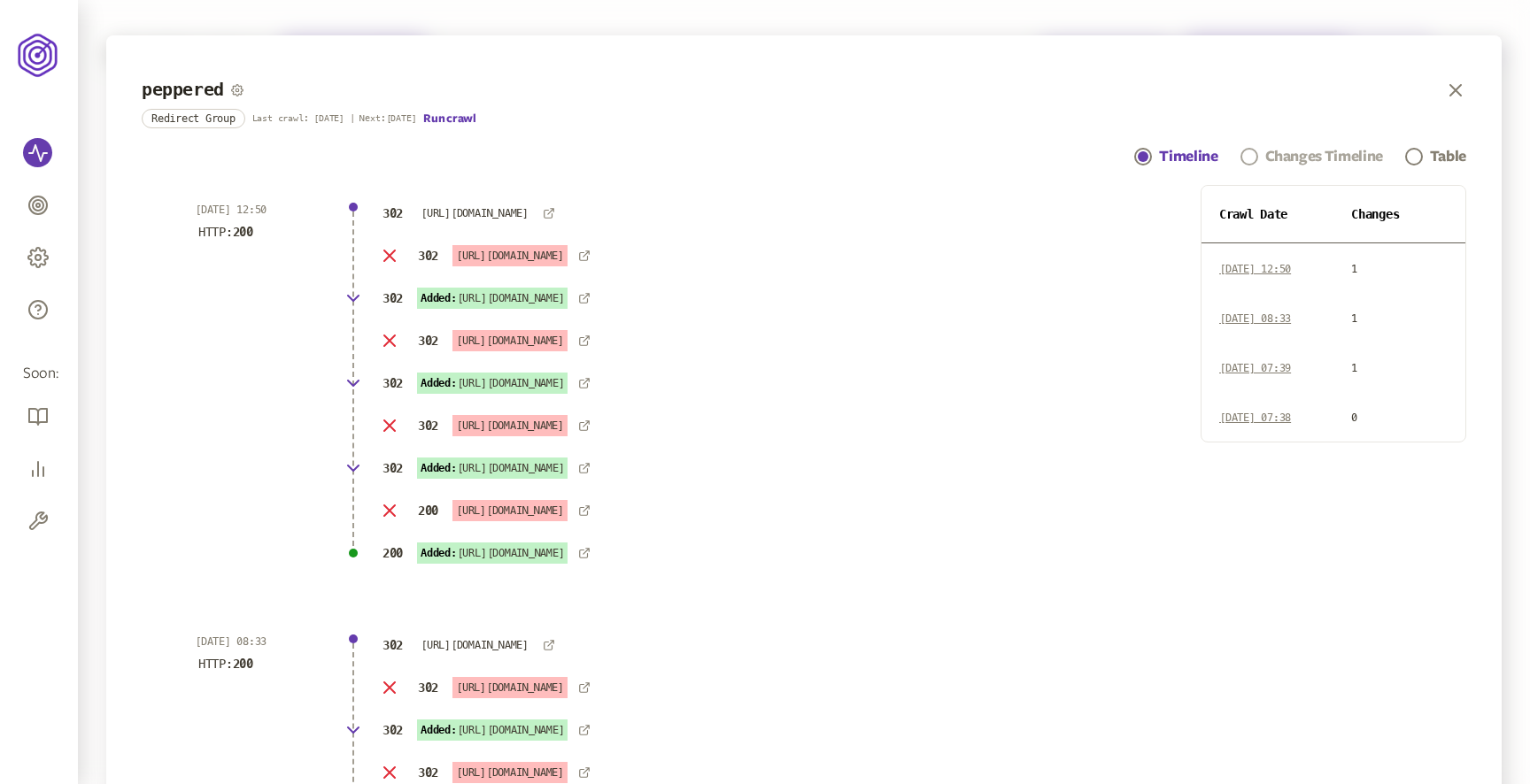
click at [1303, 164] on div "Changes Timeline" at bounding box center [1324, 156] width 118 height 21
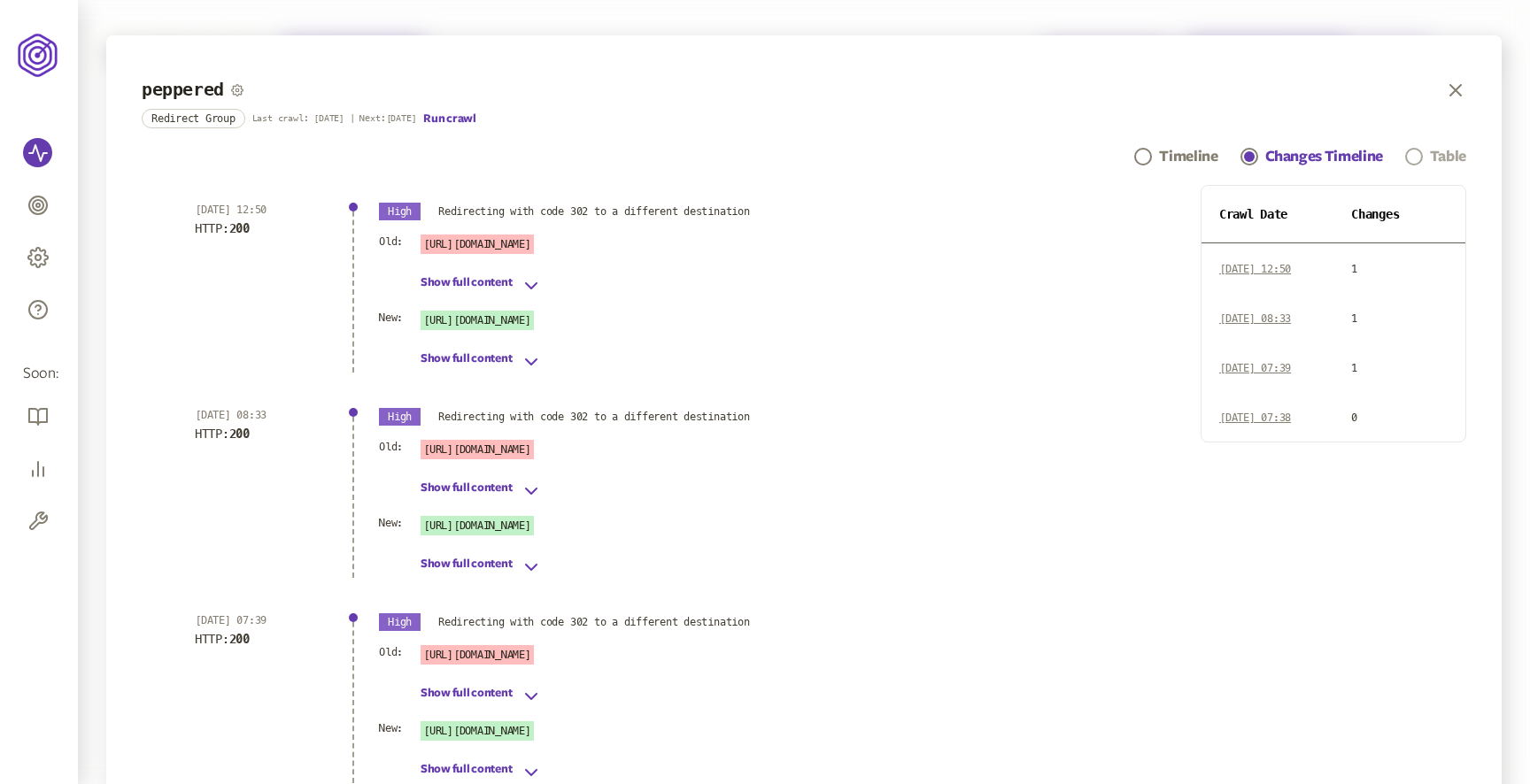
click at [1413, 153] on span "Navigation" at bounding box center [1414, 156] width 18 height 18
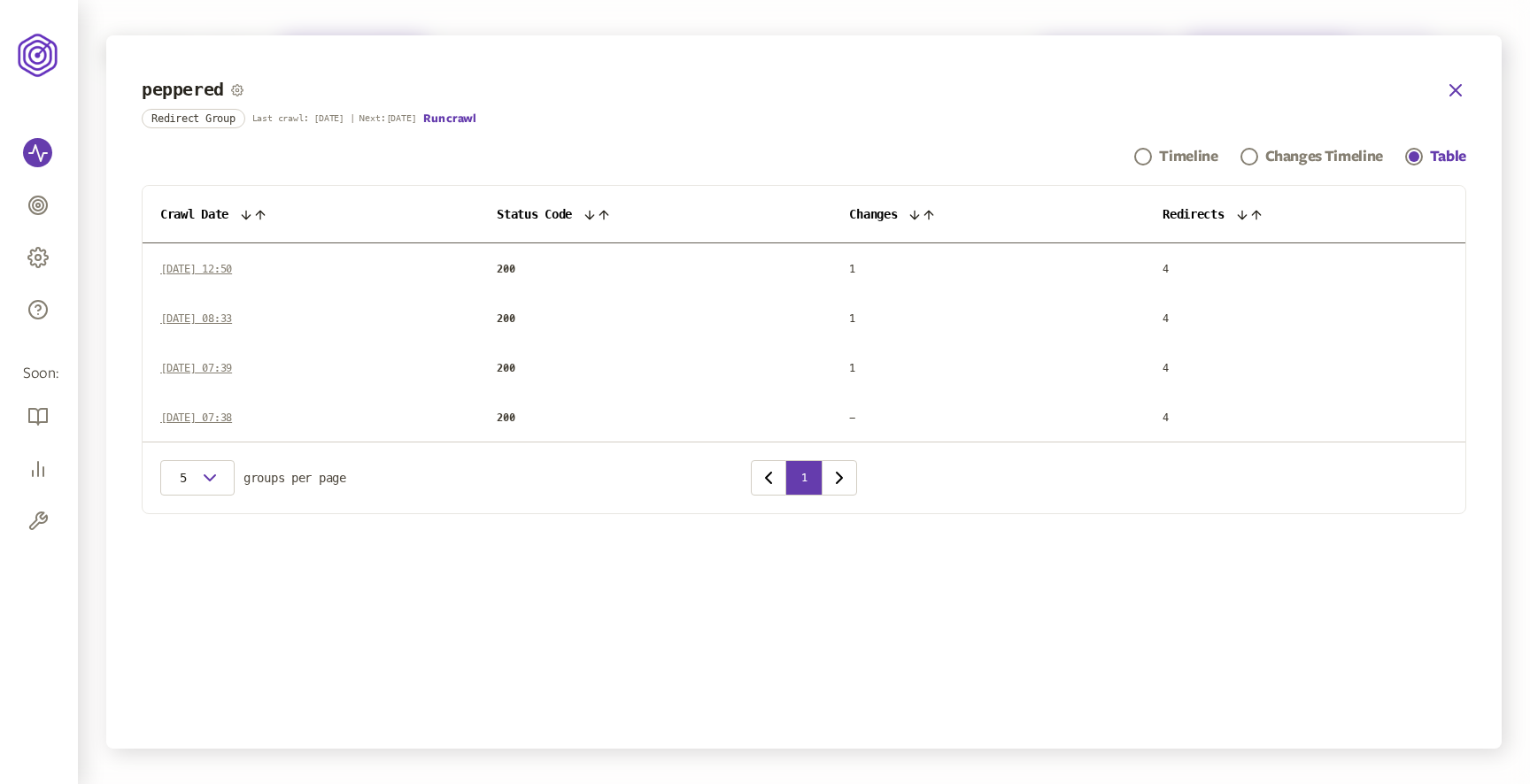
click at [1453, 92] on icon "button" at bounding box center [1456, 90] width 11 height 11
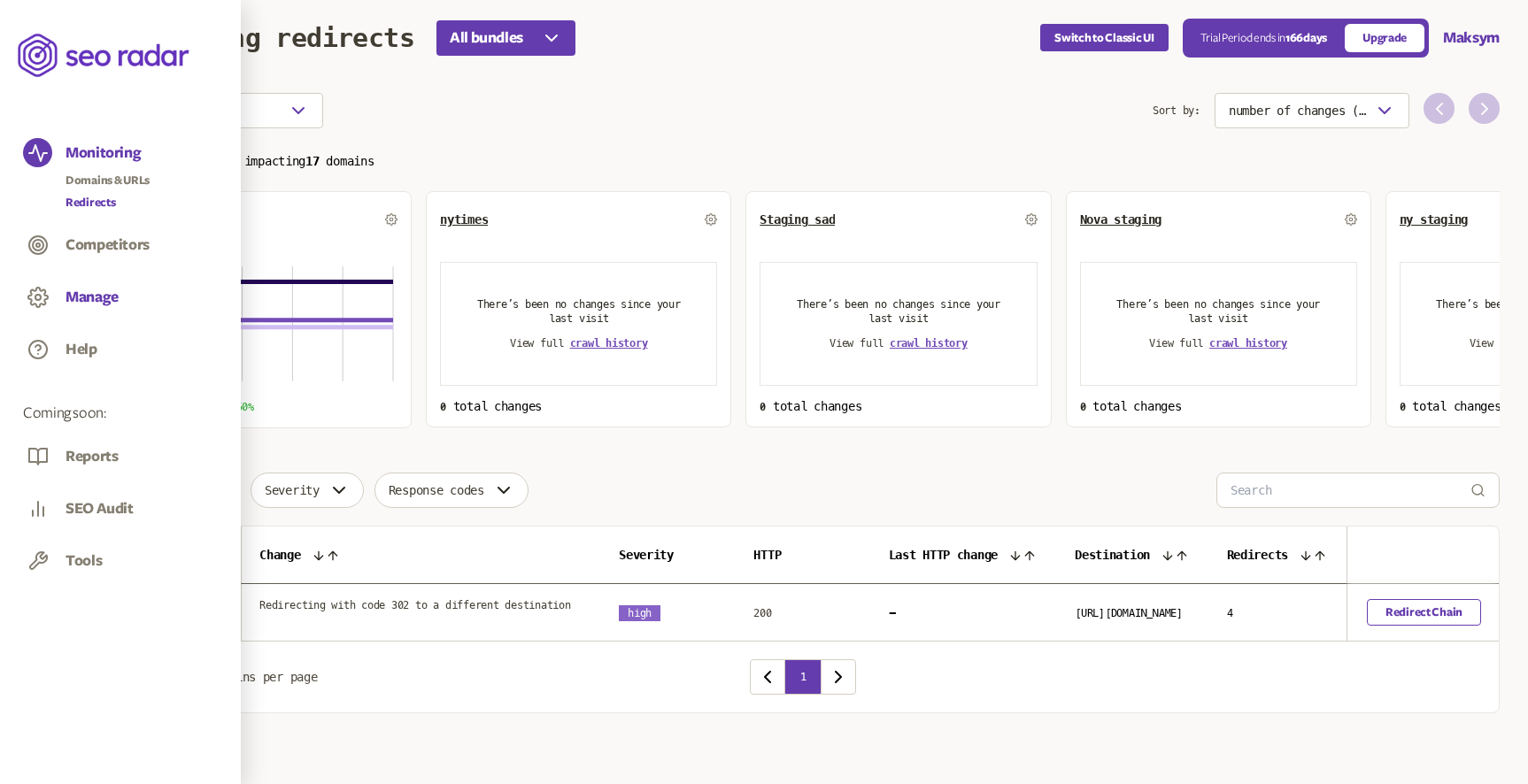
click at [95, 297] on button "Manage" at bounding box center [91, 298] width 53 height 20
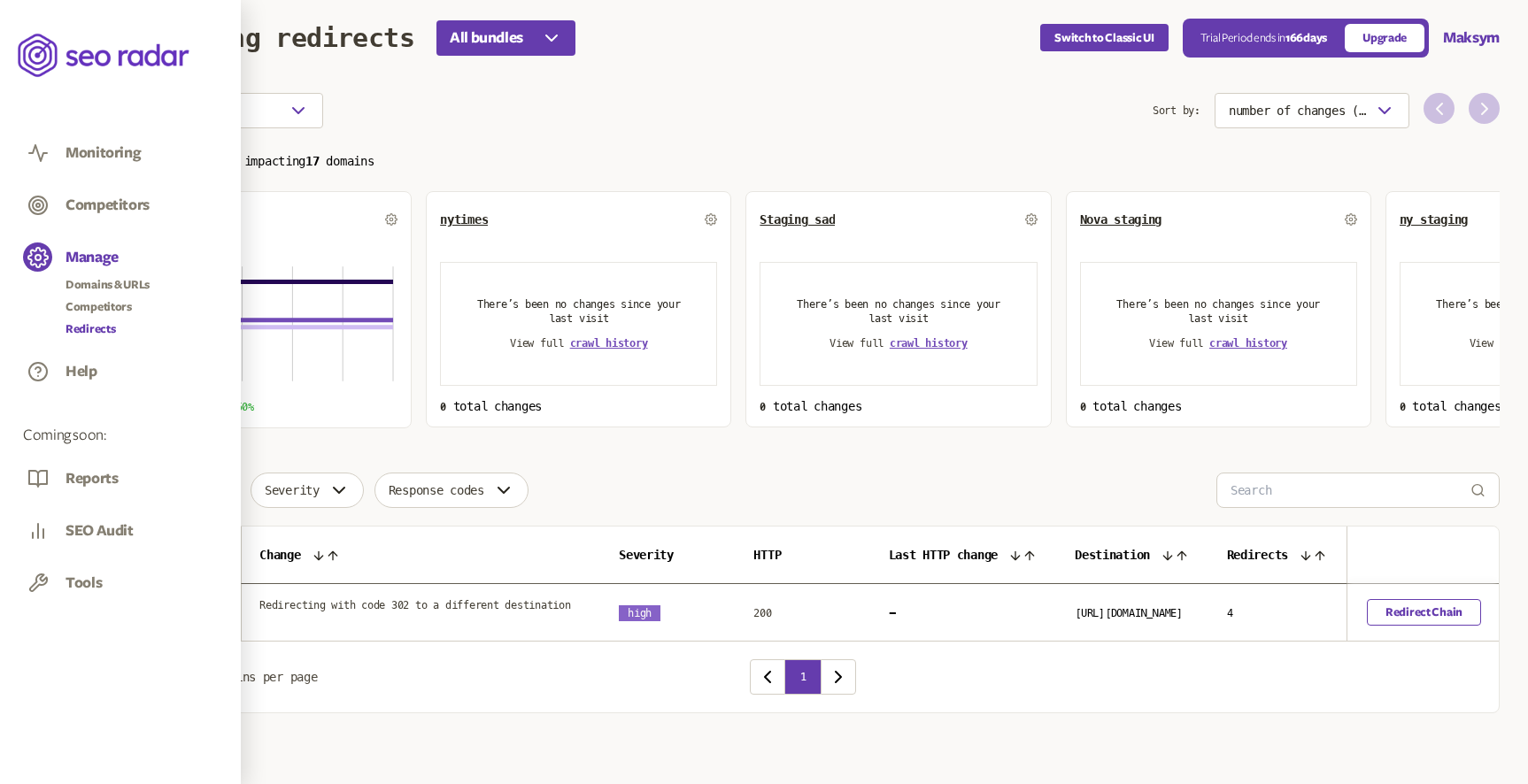
click at [93, 327] on link "Redirects" at bounding box center [107, 329] width 84 height 18
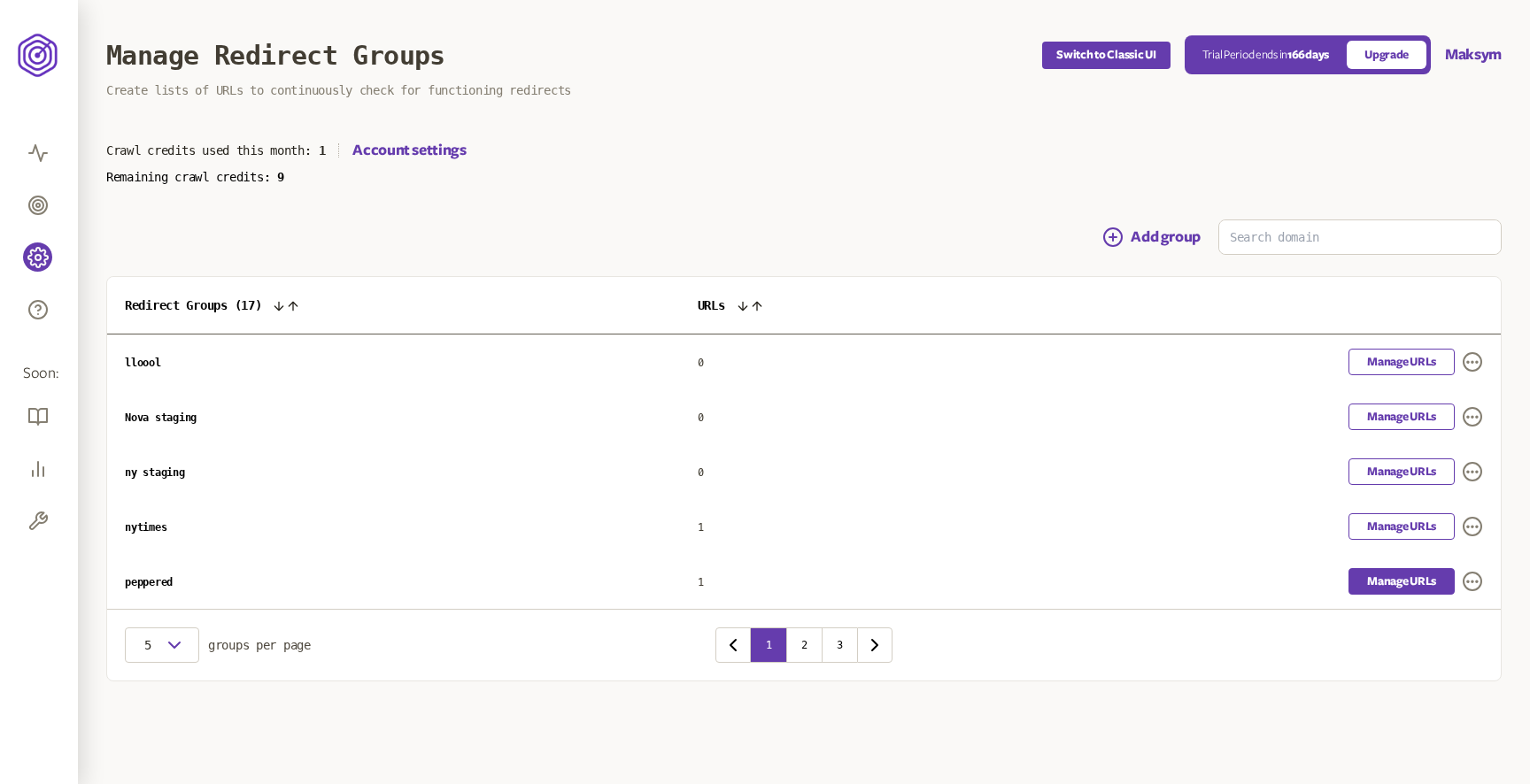
click at [1382, 587] on link "Manage URLs" at bounding box center [1401, 582] width 106 height 27
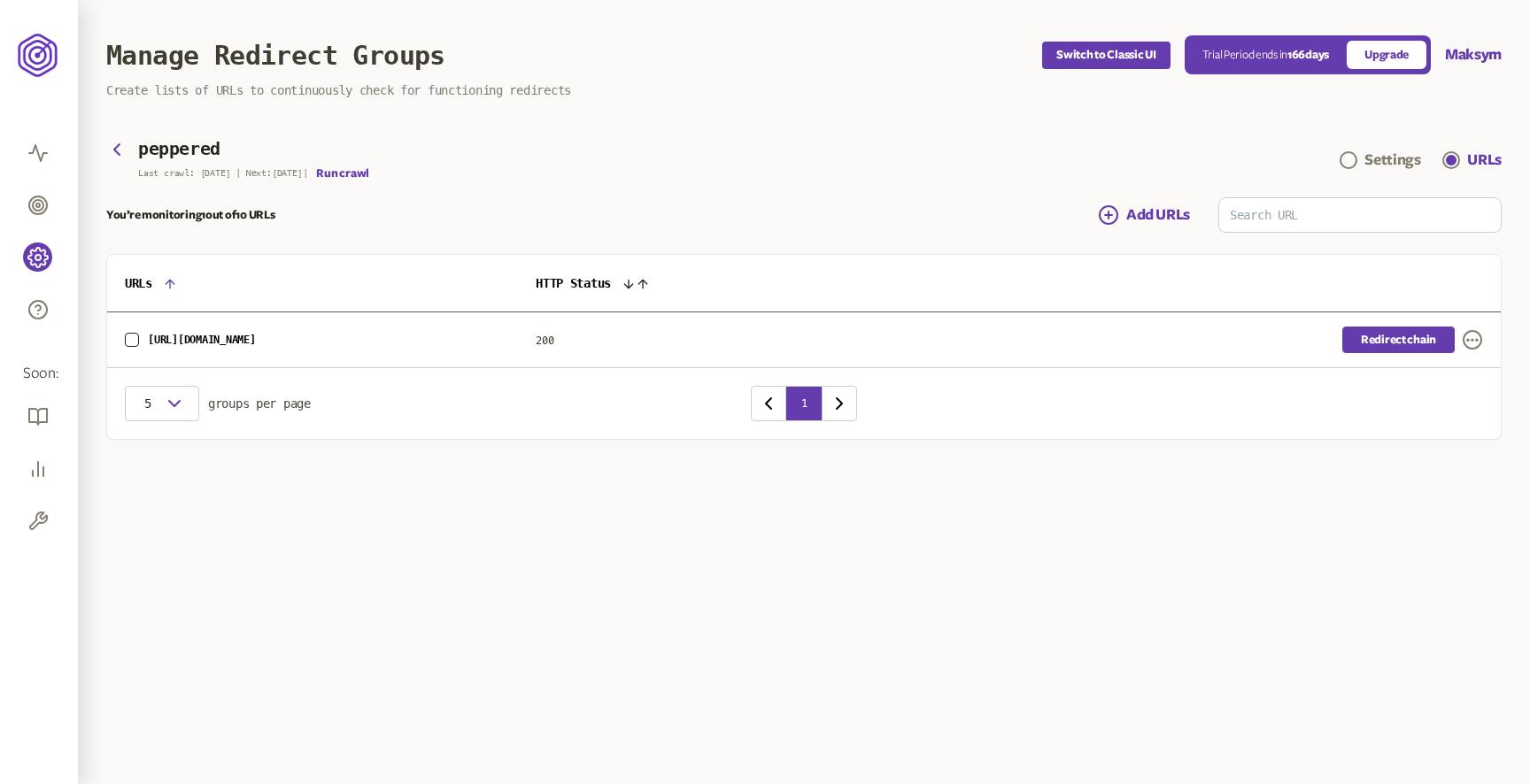
click at [1390, 332] on link "Redirect chain" at bounding box center [1399, 340] width 113 height 27
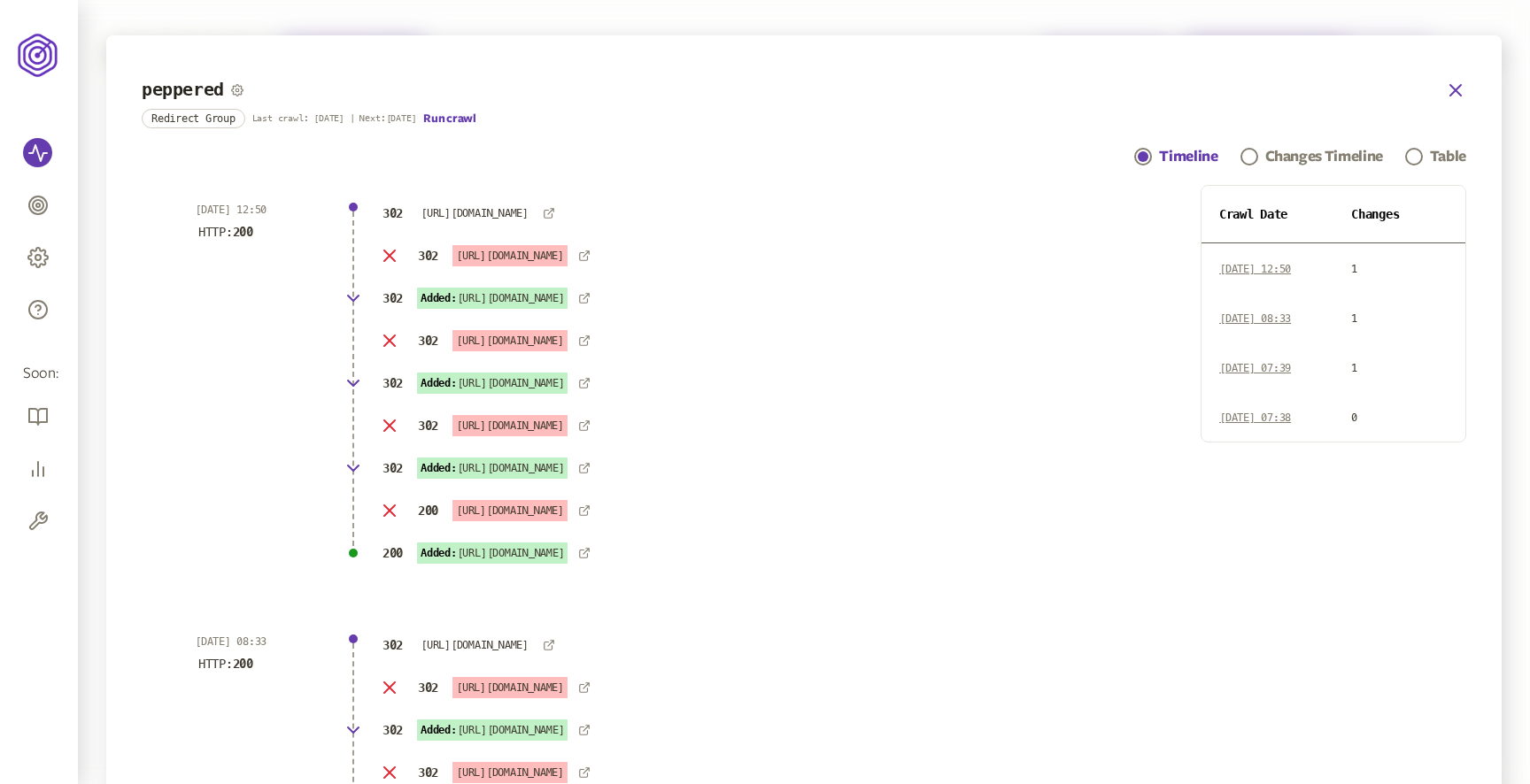
click at [1455, 94] on icon "button" at bounding box center [1456, 90] width 21 height 21
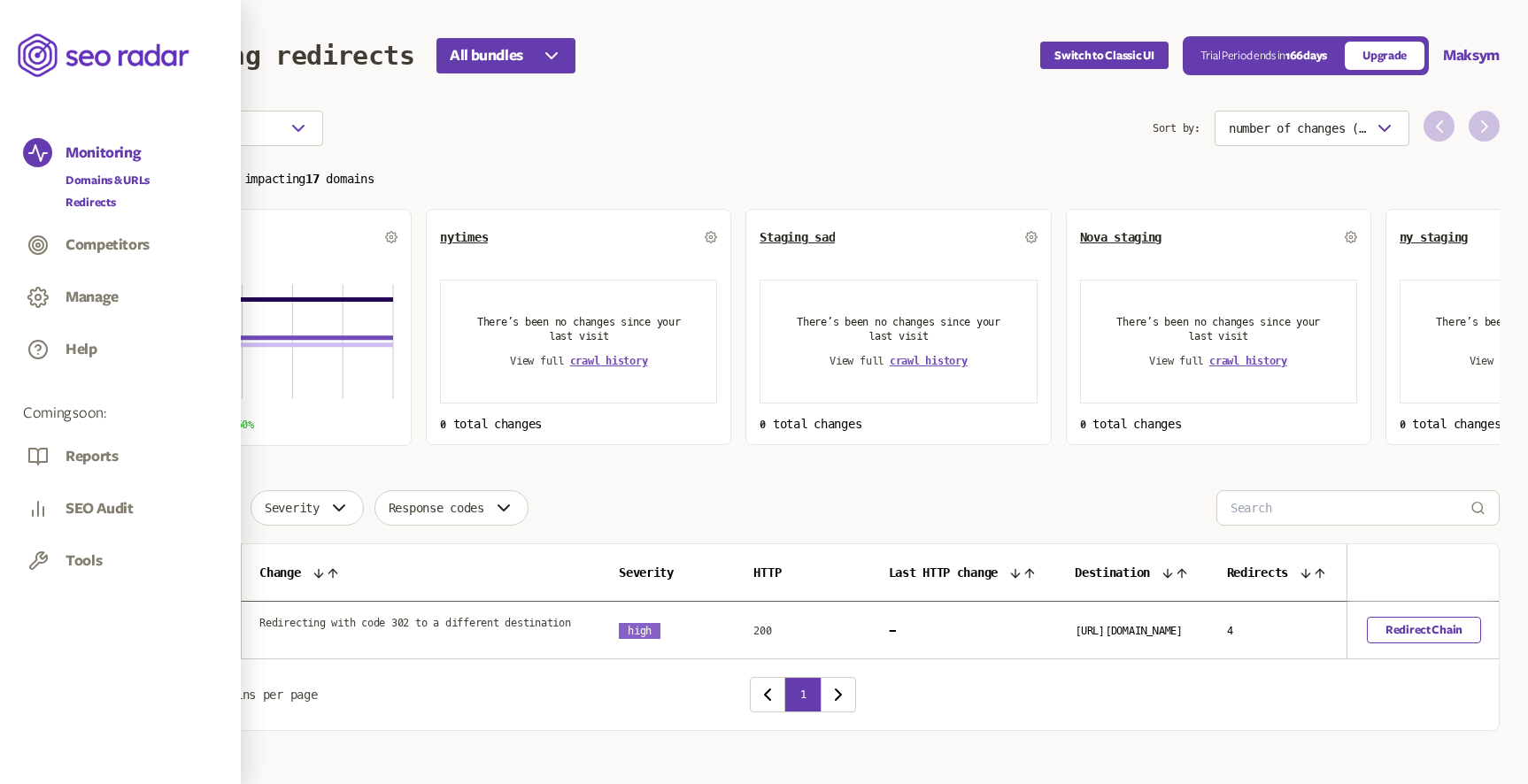
click at [102, 177] on link "Domains & URLs" at bounding box center [107, 181] width 84 height 18
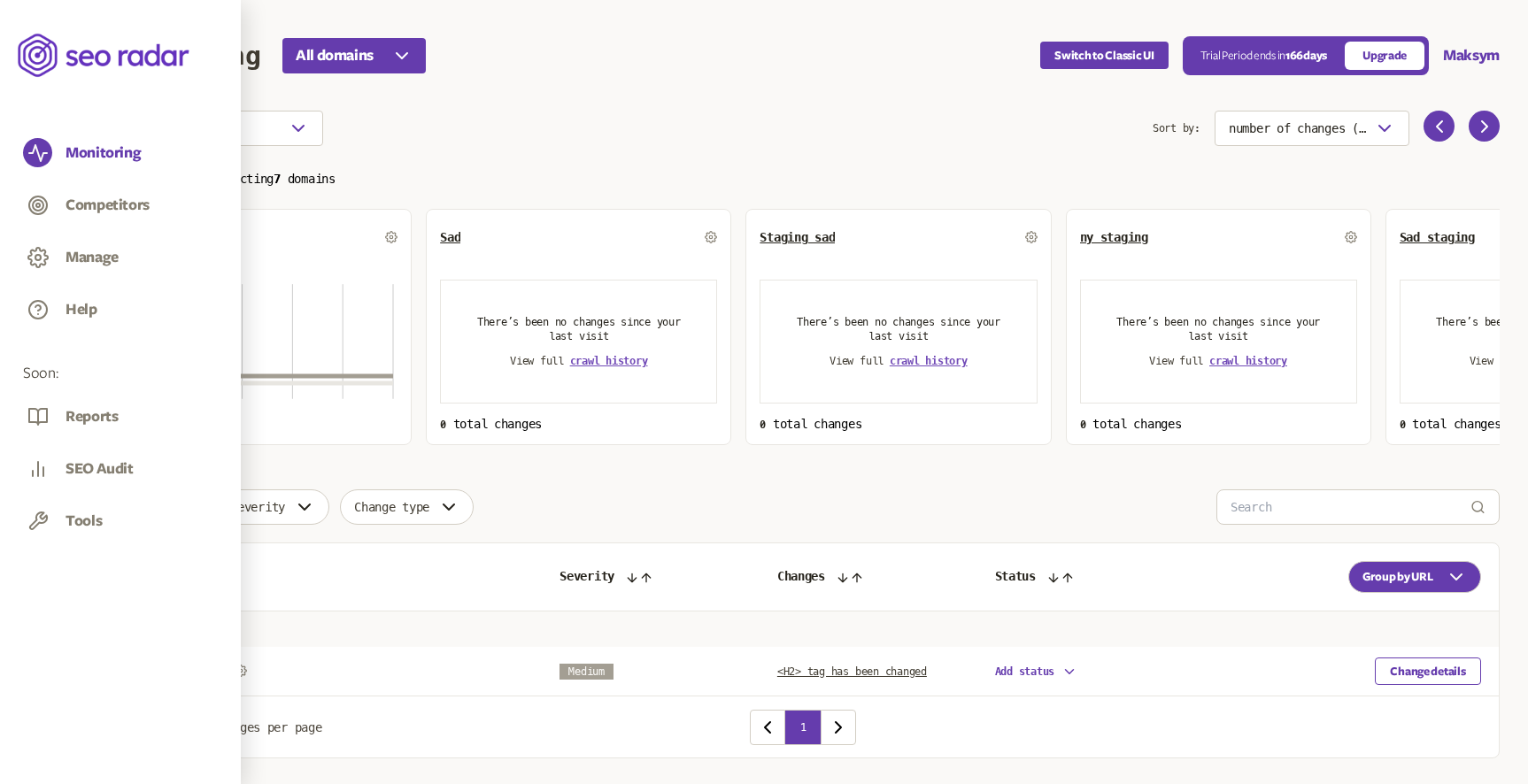
click at [129, 232] on span "nytimes" at bounding box center [144, 237] width 47 height 14
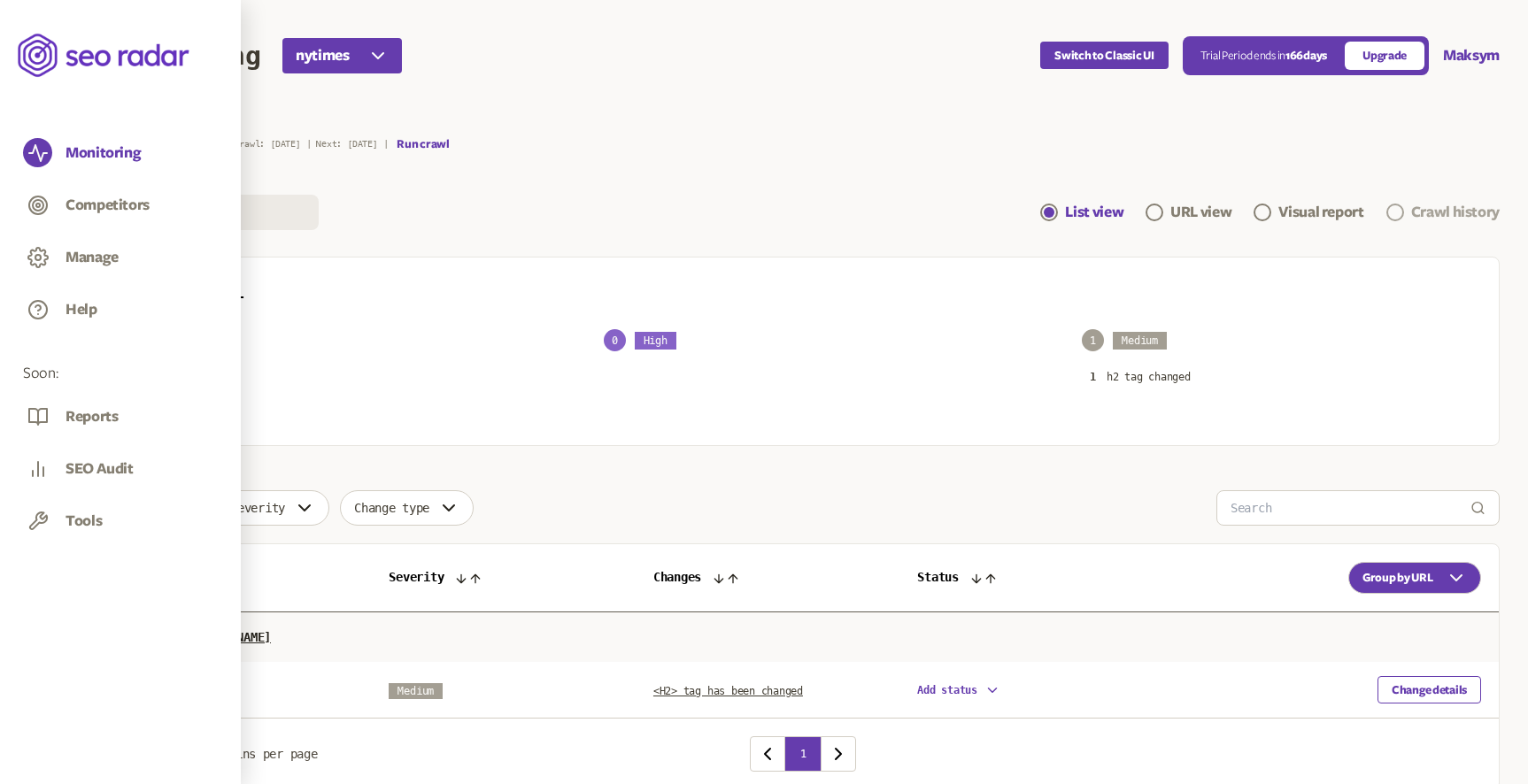
click at [1439, 218] on div "Crawl history" at bounding box center [1455, 213] width 89 height 21
